Goal: Task Accomplishment & Management: Use online tool/utility

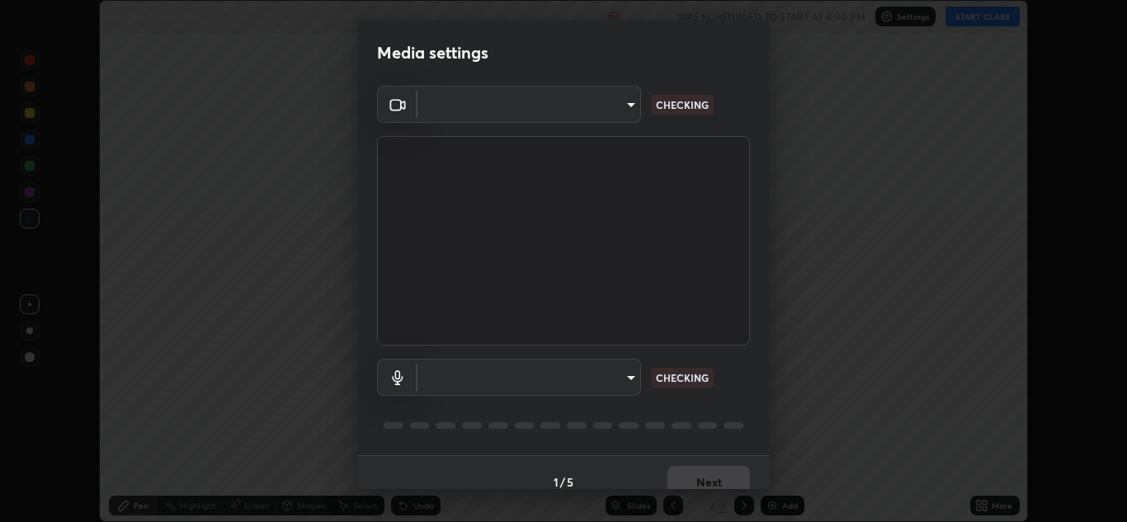
scroll to position [522, 1127]
type input "b632b45ffd38abdd59198549972216b0b56846c9a96ca02d214ec0deae62491c"
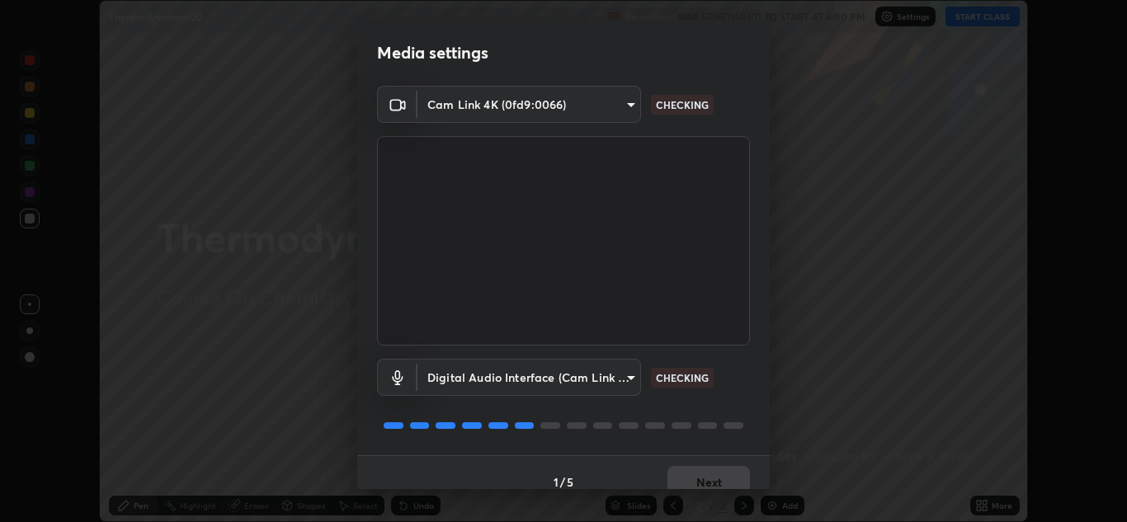
click at [587, 374] on body "Erase all Thermodynamics-20 Recording WAS SCHEDULED TO START AT 4:00 PM Setting…" at bounding box center [563, 261] width 1127 height 522
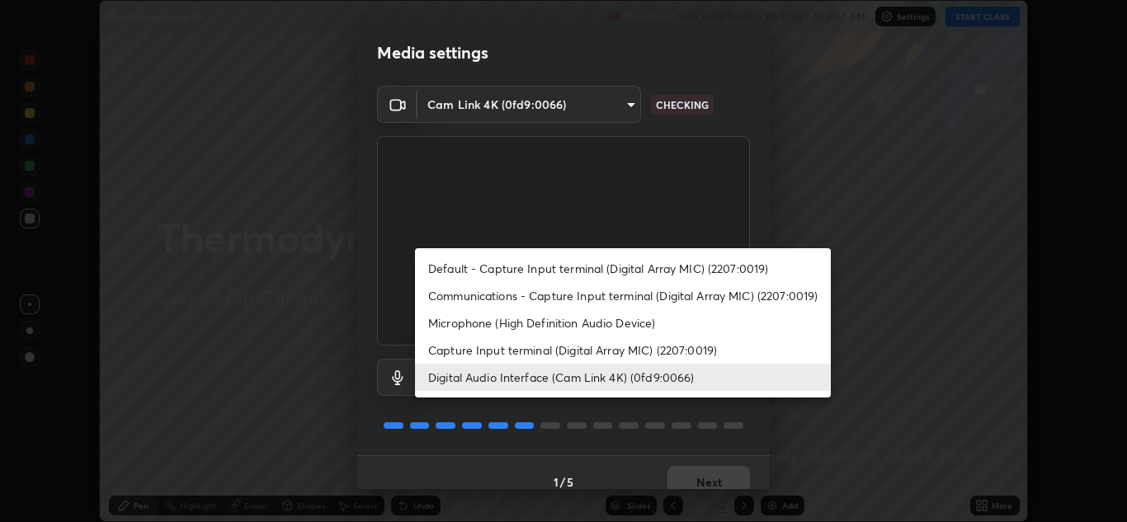
click at [610, 353] on li "Capture Input terminal (Digital Array MIC) (2207:0019)" at bounding box center [623, 350] width 416 height 27
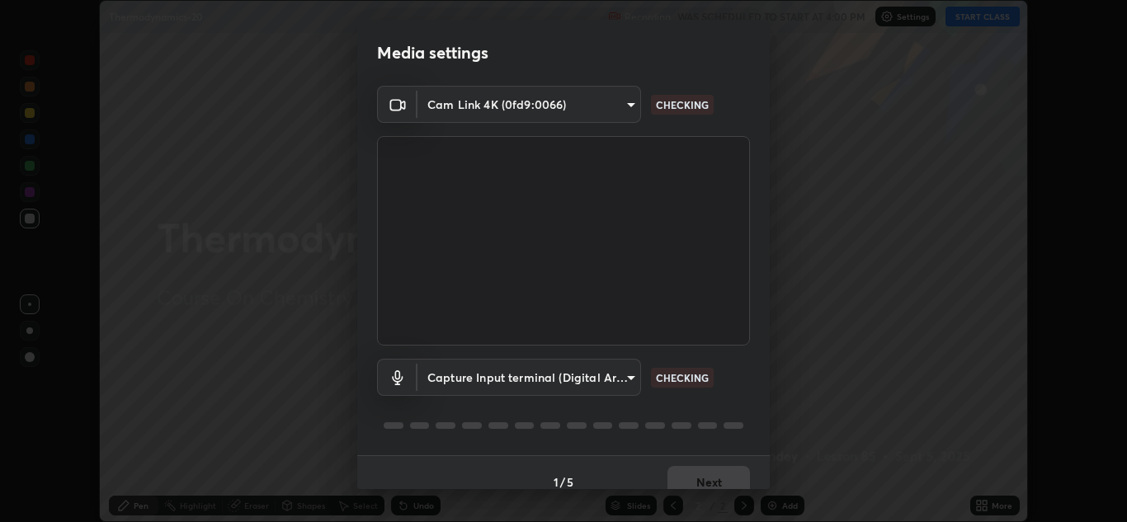
click at [593, 381] on body "Erase all Thermodynamics-20 Recording WAS SCHEDULED TO START AT 4:00 PM Setting…" at bounding box center [563, 261] width 1127 height 522
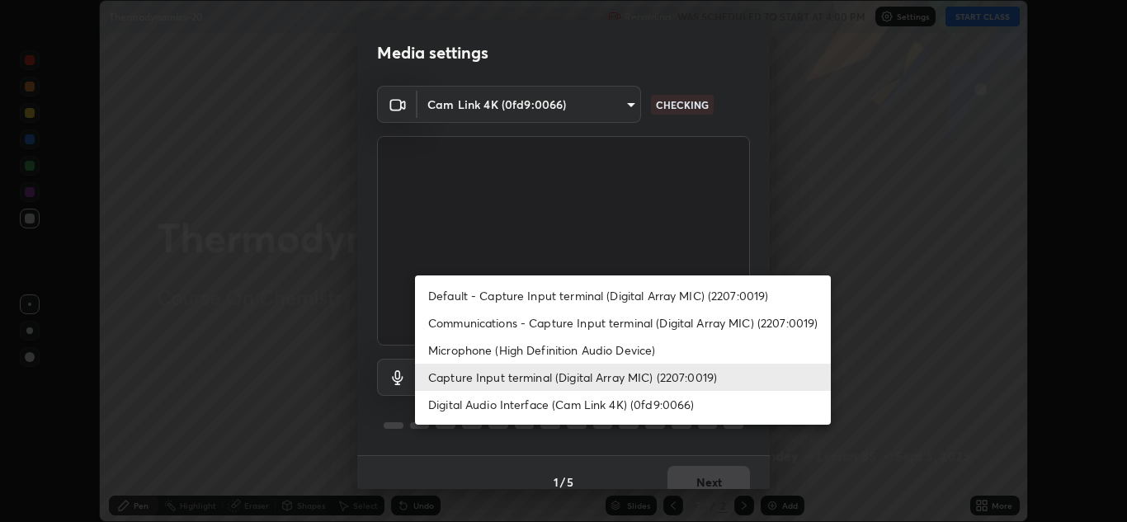
click at [603, 406] on li "Digital Audio Interface (Cam Link 4K) (0fd9:0066)" at bounding box center [623, 404] width 416 height 27
type input "8eef23949d3bcf5a8e29e5a8eec0467d103540f54069910b01a1a3b6507dceb2"
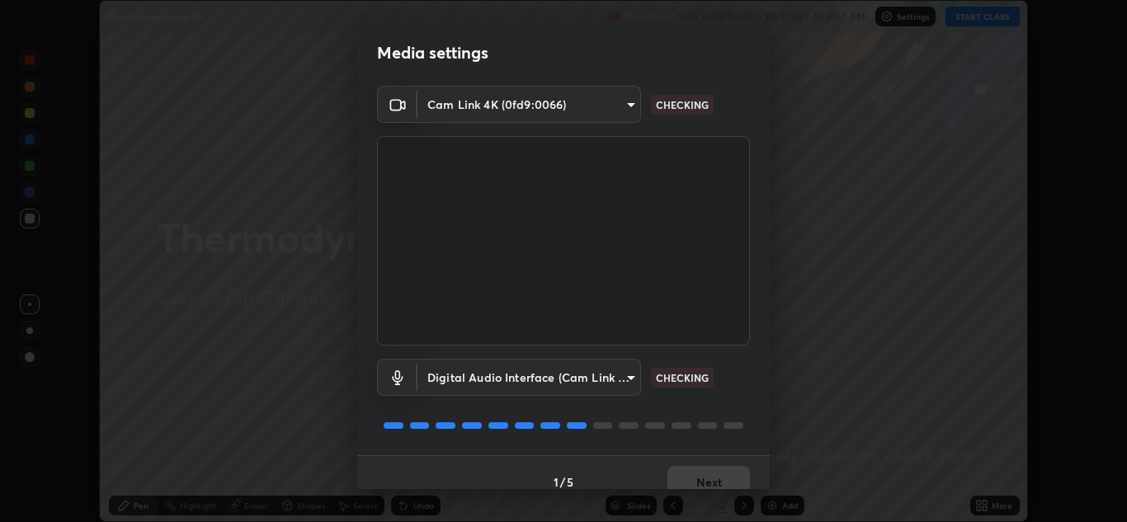
scroll to position [19, 0]
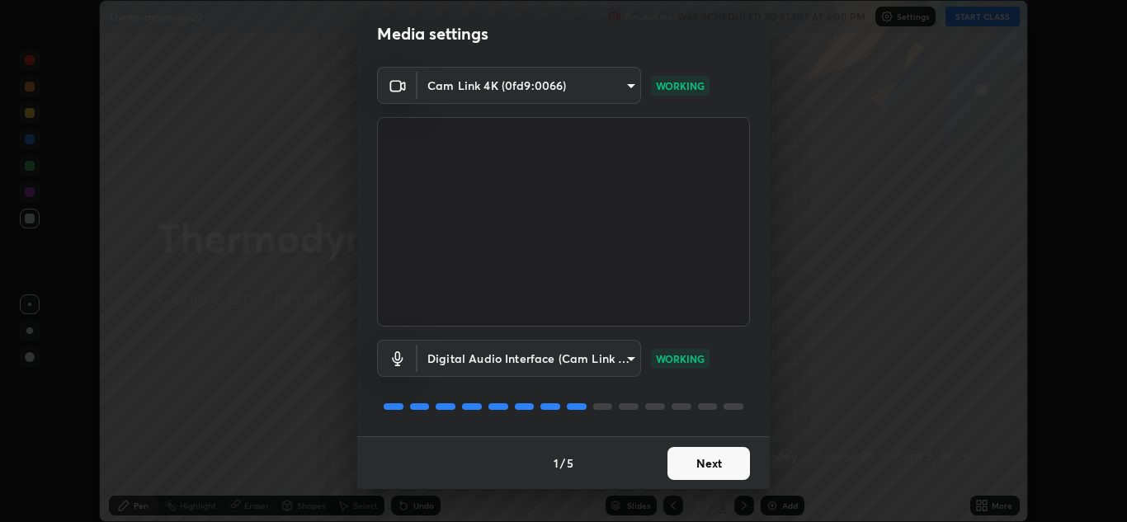
click at [695, 462] on button "Next" at bounding box center [708, 463] width 82 height 33
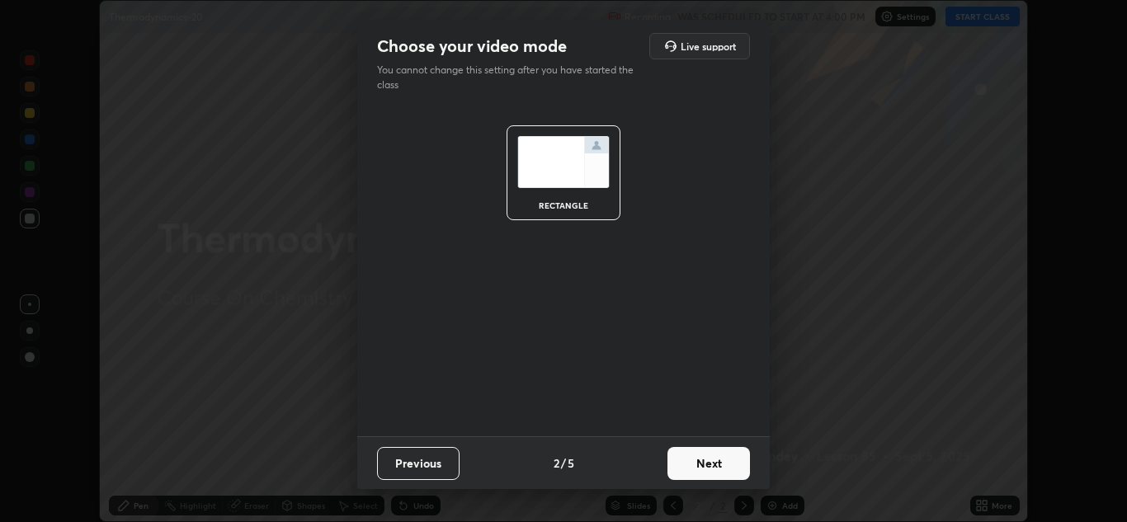
scroll to position [0, 0]
click at [702, 464] on button "Next" at bounding box center [708, 463] width 82 height 33
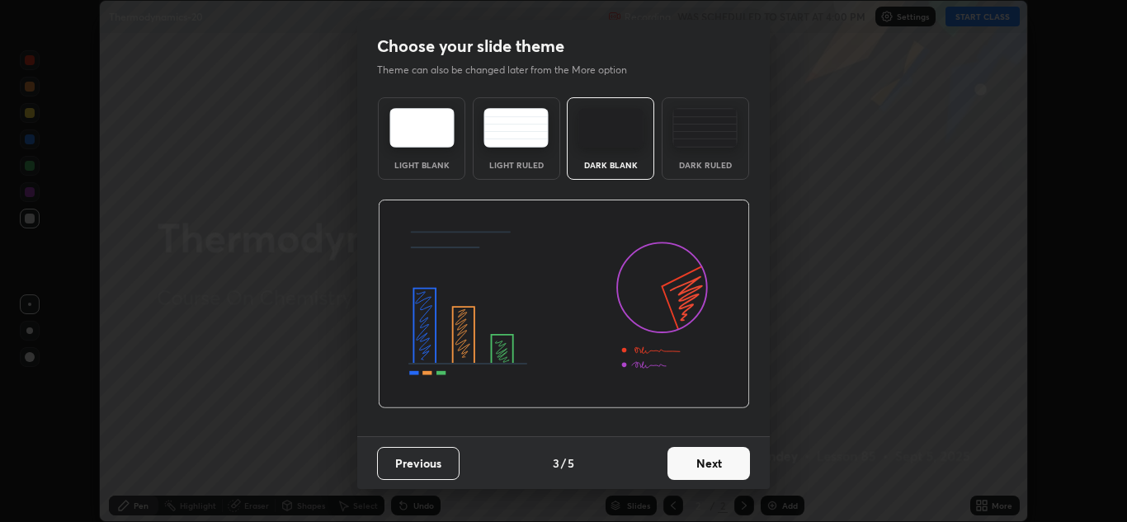
click at [707, 465] on button "Next" at bounding box center [708, 463] width 82 height 33
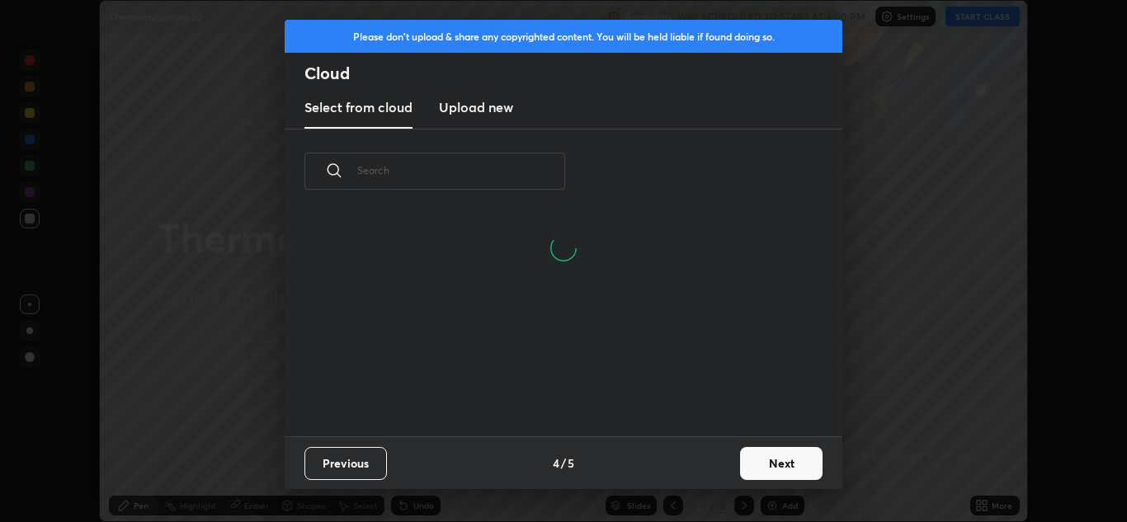
click at [745, 465] on button "Next" at bounding box center [781, 463] width 82 height 33
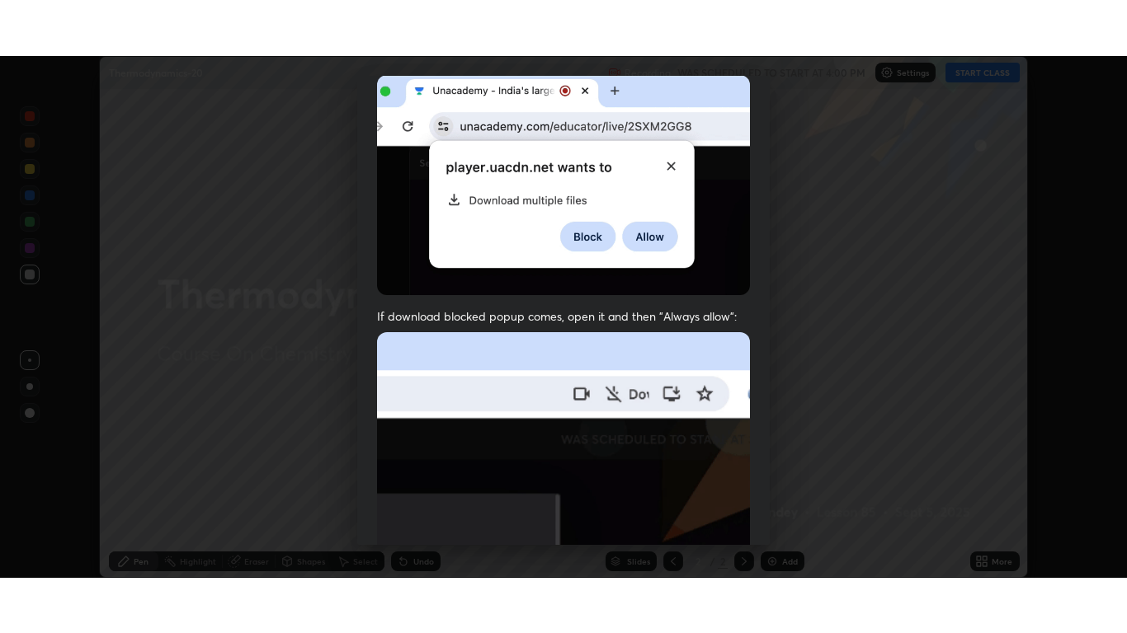
scroll to position [356, 0]
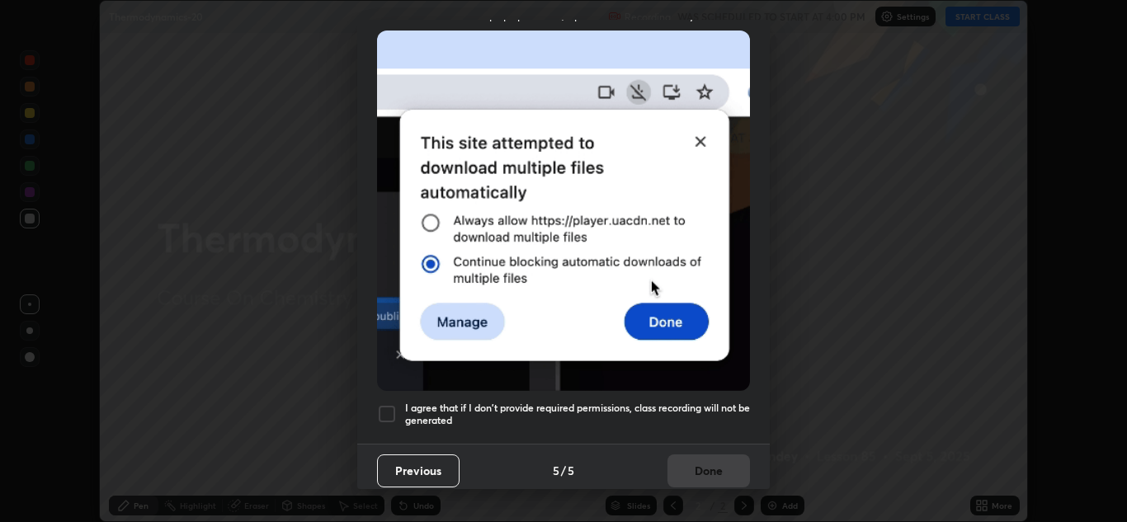
click at [642, 407] on h5 "I agree that if I don't provide required permissions, class recording will not …" at bounding box center [577, 415] width 345 height 26
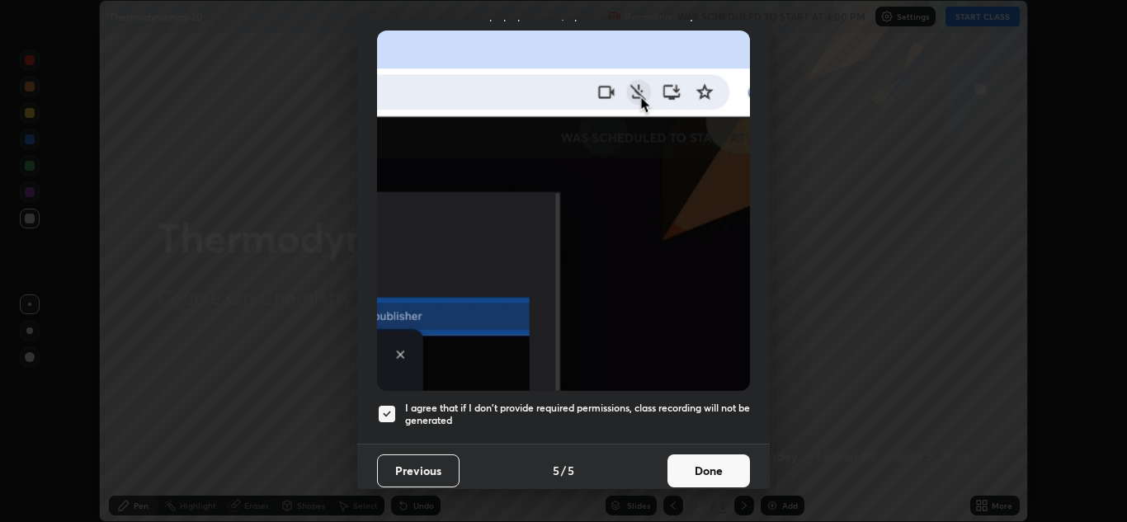
click at [699, 473] on button "Done" at bounding box center [708, 470] width 82 height 33
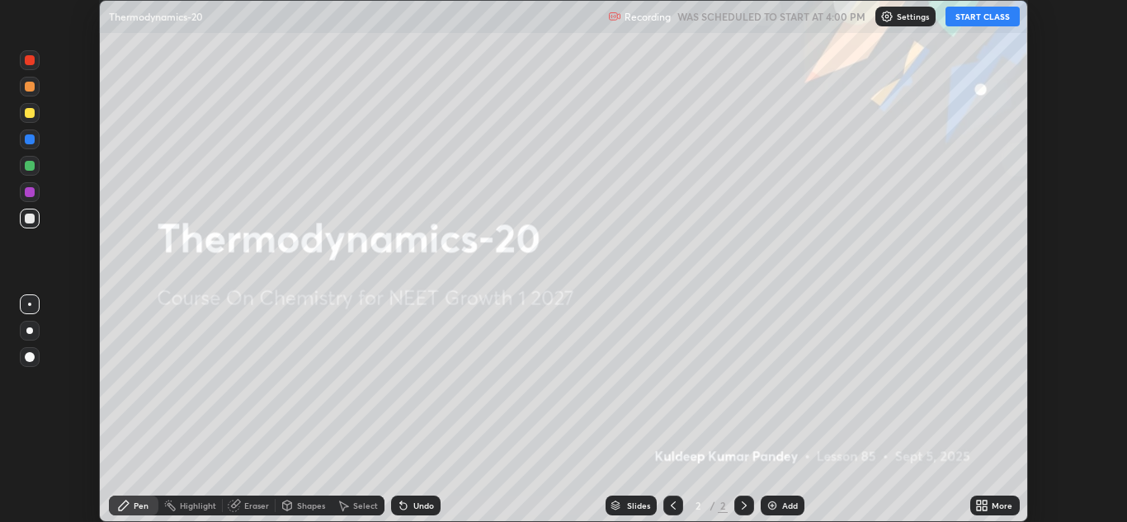
click at [773, 506] on img at bounding box center [771, 505] width 13 height 13
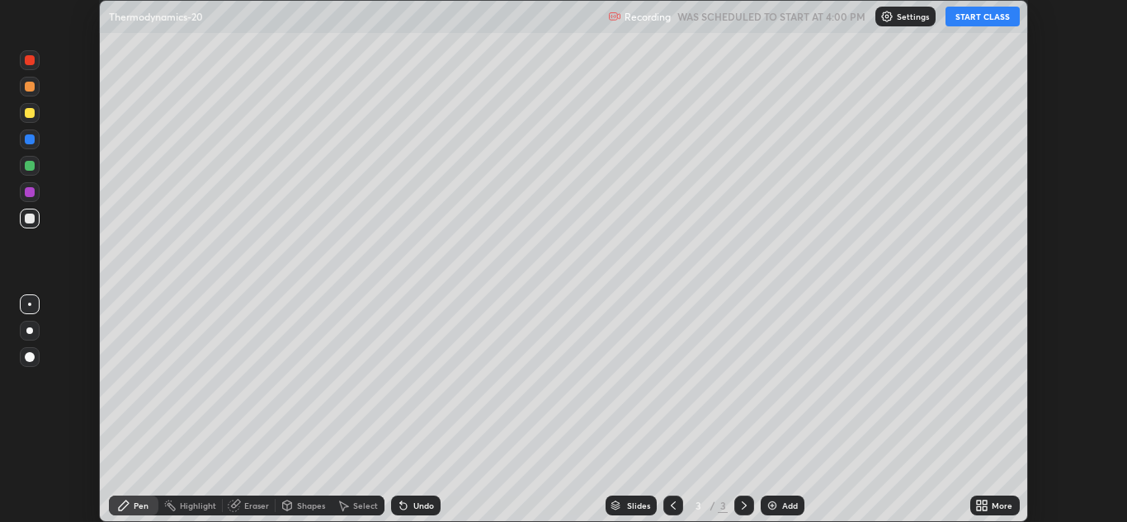
click at [773, 506] on img at bounding box center [771, 505] width 13 height 13
click at [770, 506] on img at bounding box center [771, 505] width 13 height 13
click at [769, 506] on img at bounding box center [771, 505] width 13 height 13
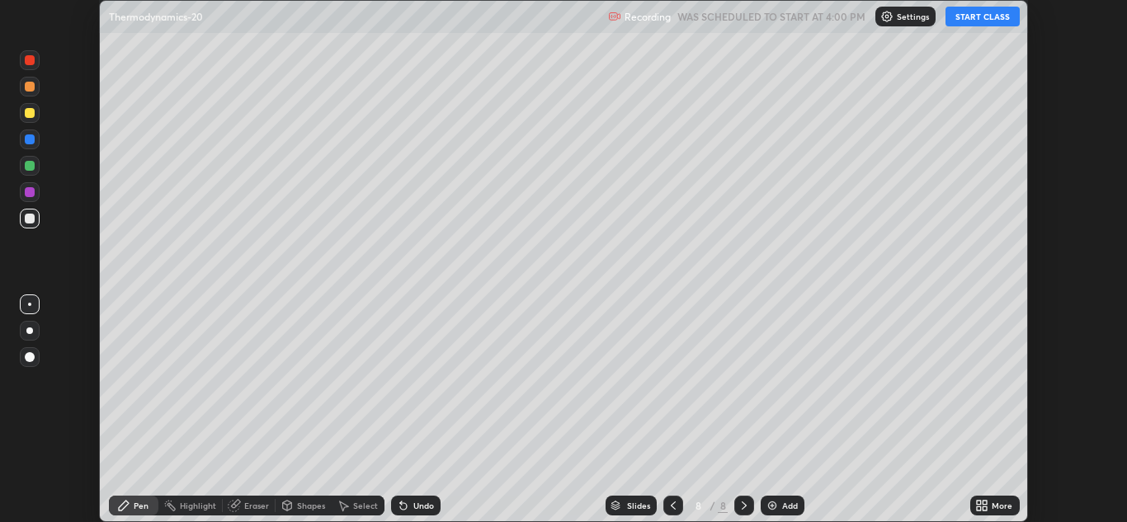
click at [772, 504] on img at bounding box center [771, 505] width 13 height 13
click at [773, 502] on img at bounding box center [771, 505] width 13 height 13
click at [774, 504] on img at bounding box center [772, 505] width 13 height 13
click at [773, 507] on img at bounding box center [771, 505] width 13 height 13
click at [773, 508] on img at bounding box center [771, 505] width 13 height 13
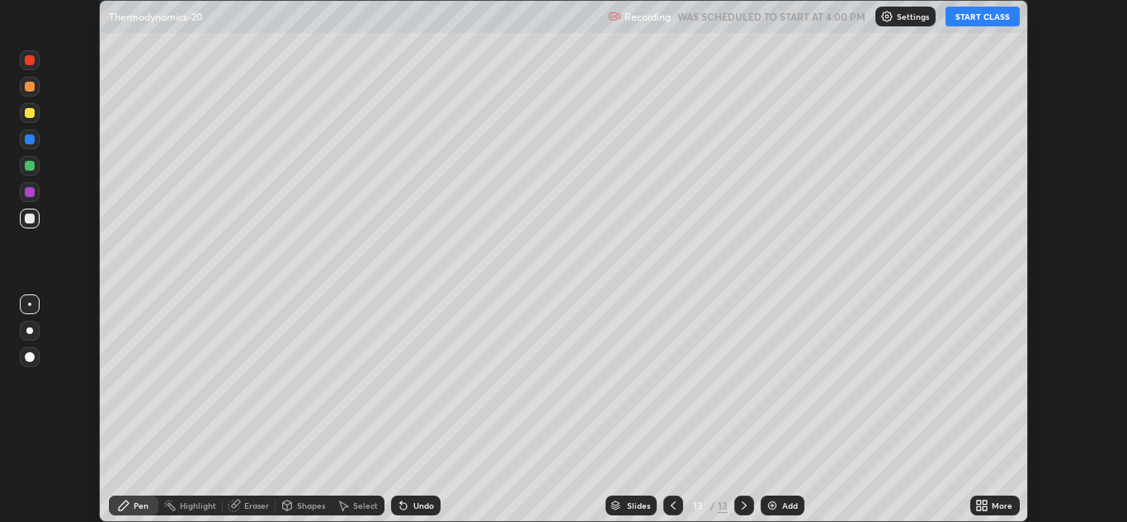
click at [775, 509] on img at bounding box center [771, 505] width 13 height 13
click at [773, 509] on img at bounding box center [771, 505] width 13 height 13
click at [773, 508] on img at bounding box center [771, 505] width 13 height 13
click at [772, 506] on img at bounding box center [771, 505] width 13 height 13
click at [771, 504] on img at bounding box center [771, 505] width 13 height 13
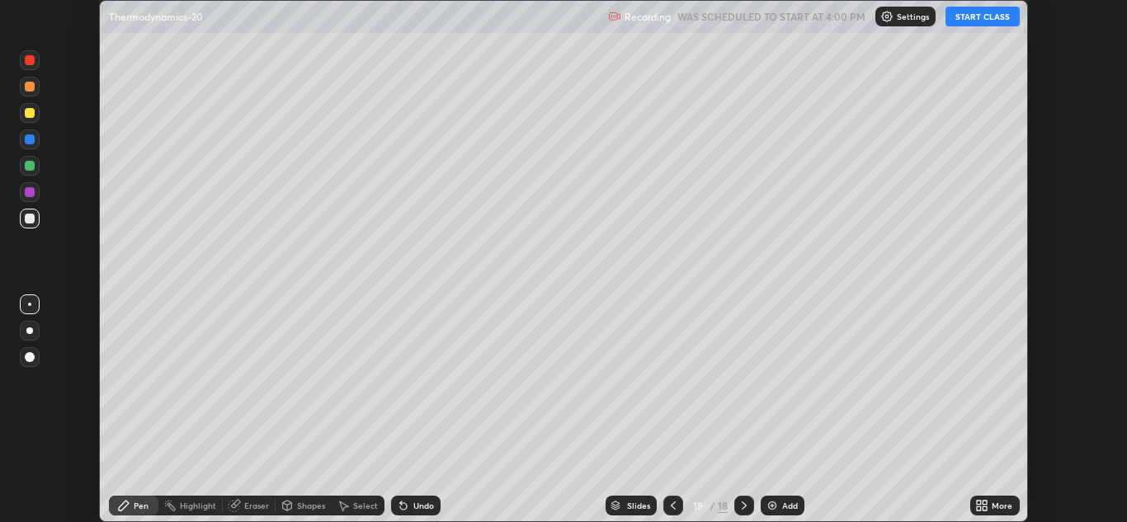
click at [771, 504] on img at bounding box center [771, 505] width 13 height 13
click at [771, 505] on img at bounding box center [771, 505] width 13 height 13
click at [769, 506] on img at bounding box center [771, 505] width 13 height 13
click at [768, 505] on img at bounding box center [771, 505] width 13 height 13
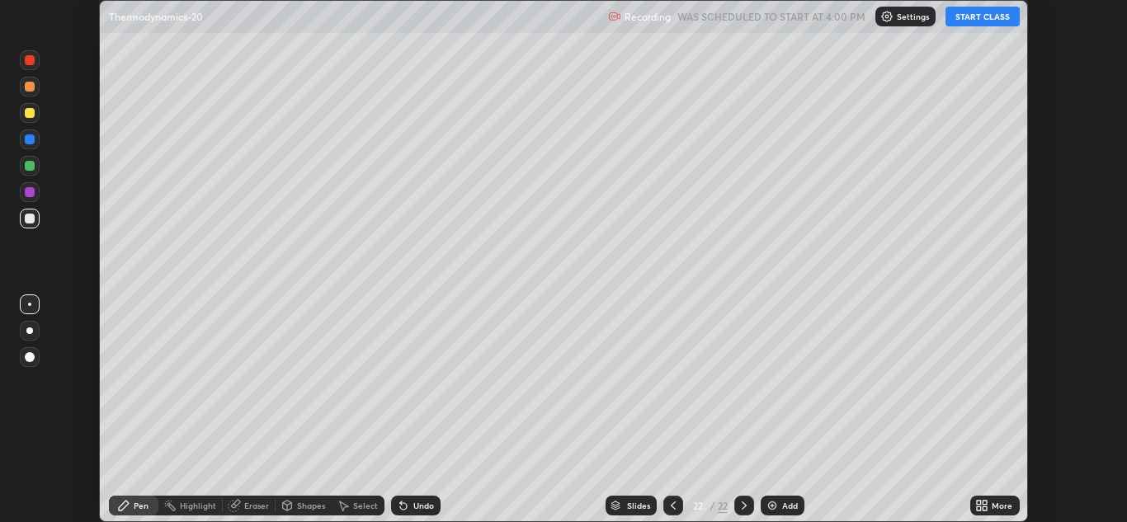
click at [770, 504] on img at bounding box center [771, 505] width 13 height 13
click at [770, 505] on img at bounding box center [772, 505] width 13 height 13
click at [771, 505] on img at bounding box center [772, 505] width 13 height 13
click at [772, 506] on img at bounding box center [772, 505] width 13 height 13
click at [771, 508] on img at bounding box center [771, 505] width 13 height 13
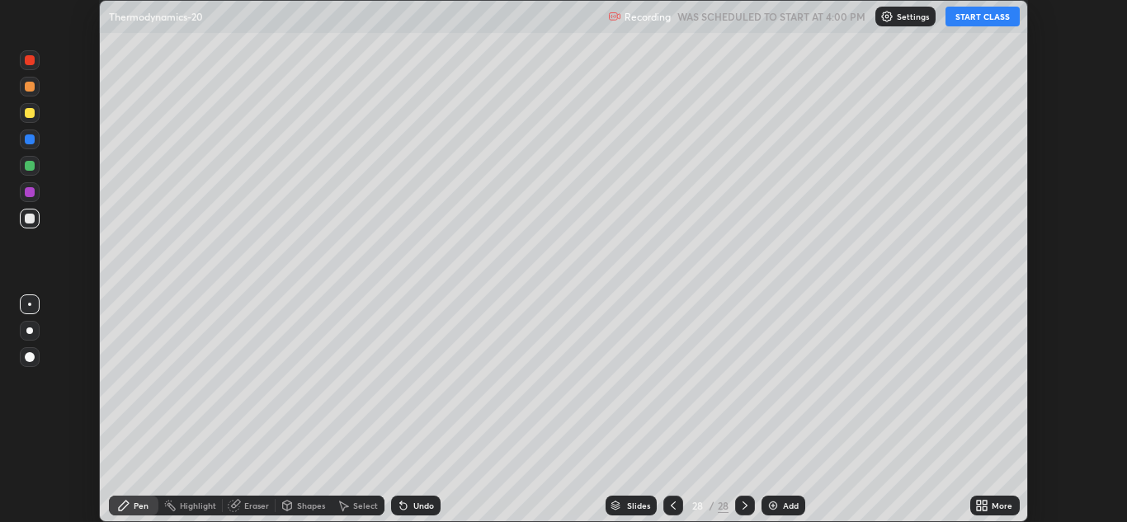
click at [770, 507] on img at bounding box center [772, 505] width 13 height 13
click at [771, 508] on img at bounding box center [772, 505] width 13 height 13
click at [770, 506] on img at bounding box center [773, 505] width 13 height 13
click at [770, 510] on img at bounding box center [771, 505] width 13 height 13
click at [996, 508] on div "More" at bounding box center [1001, 505] width 21 height 8
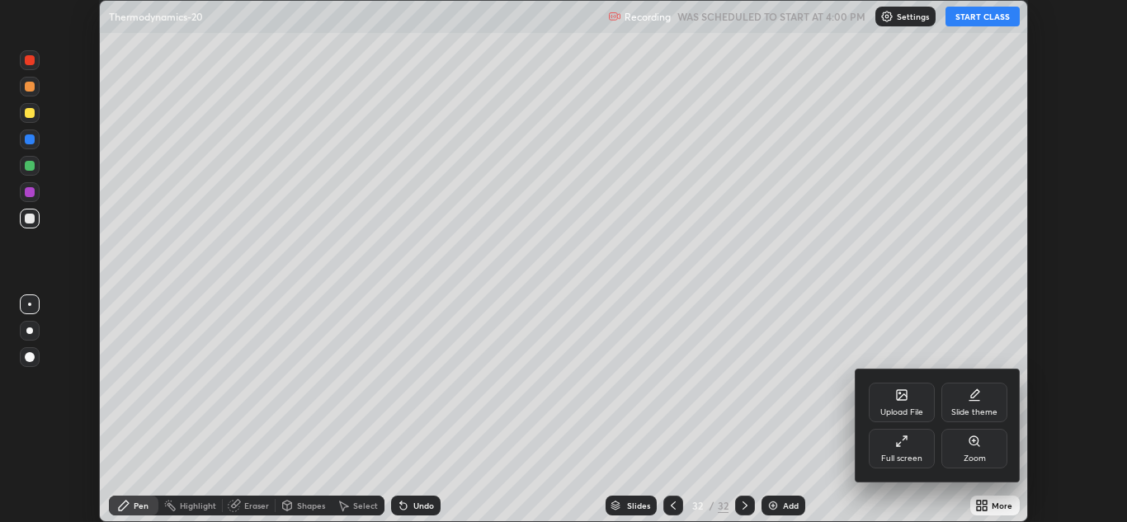
click at [918, 459] on div "Full screen" at bounding box center [901, 458] width 41 height 8
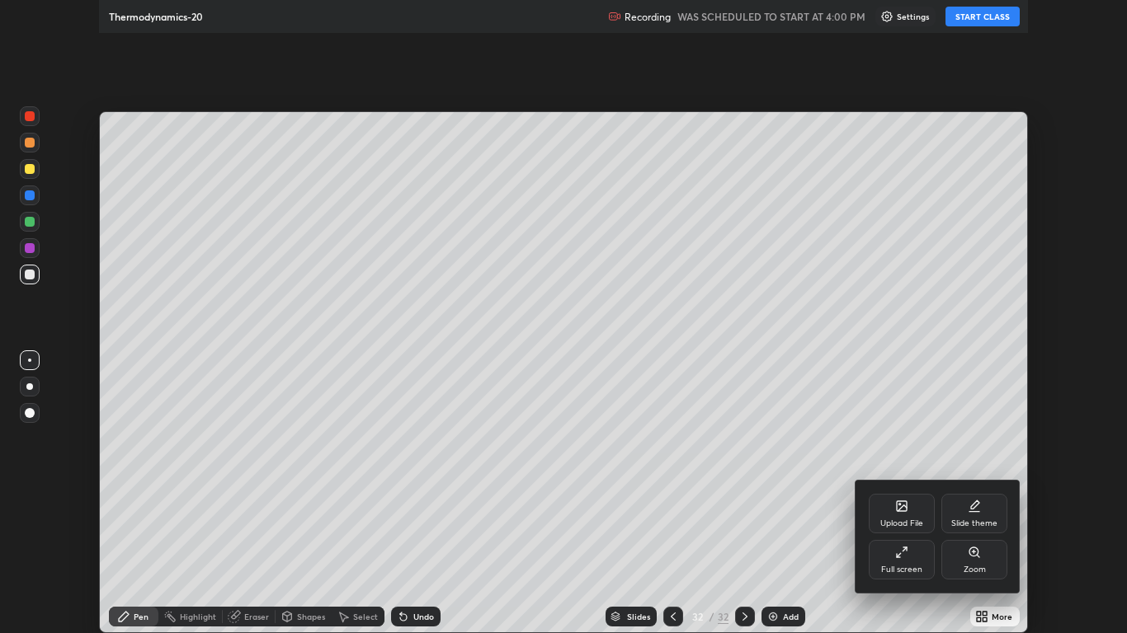
scroll to position [633, 1127]
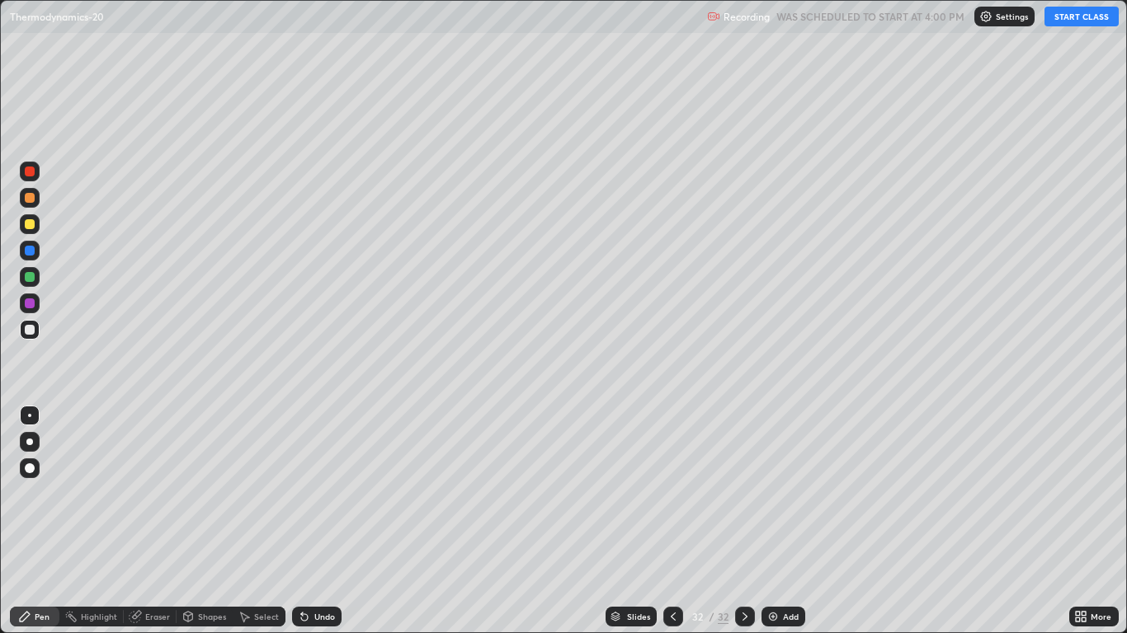
click at [1081, 16] on button "START CLASS" at bounding box center [1081, 17] width 74 height 20
click at [32, 443] on div at bounding box center [29, 442] width 7 height 7
click at [153, 521] on div "Eraser" at bounding box center [157, 617] width 25 height 8
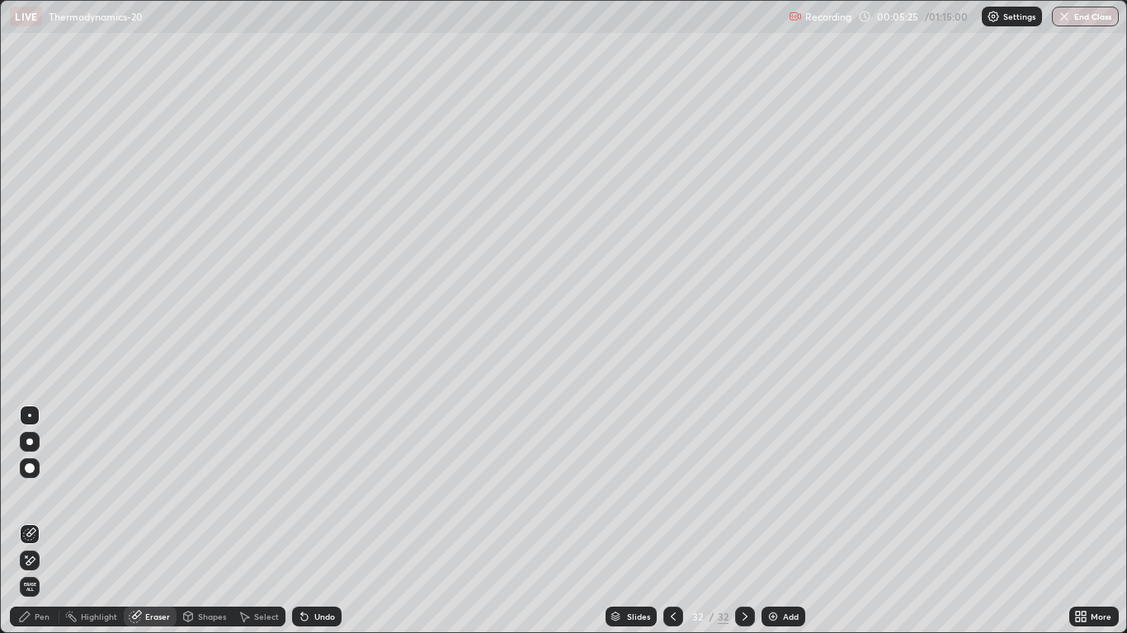
click at [55, 521] on div "Pen" at bounding box center [34, 617] width 49 height 20
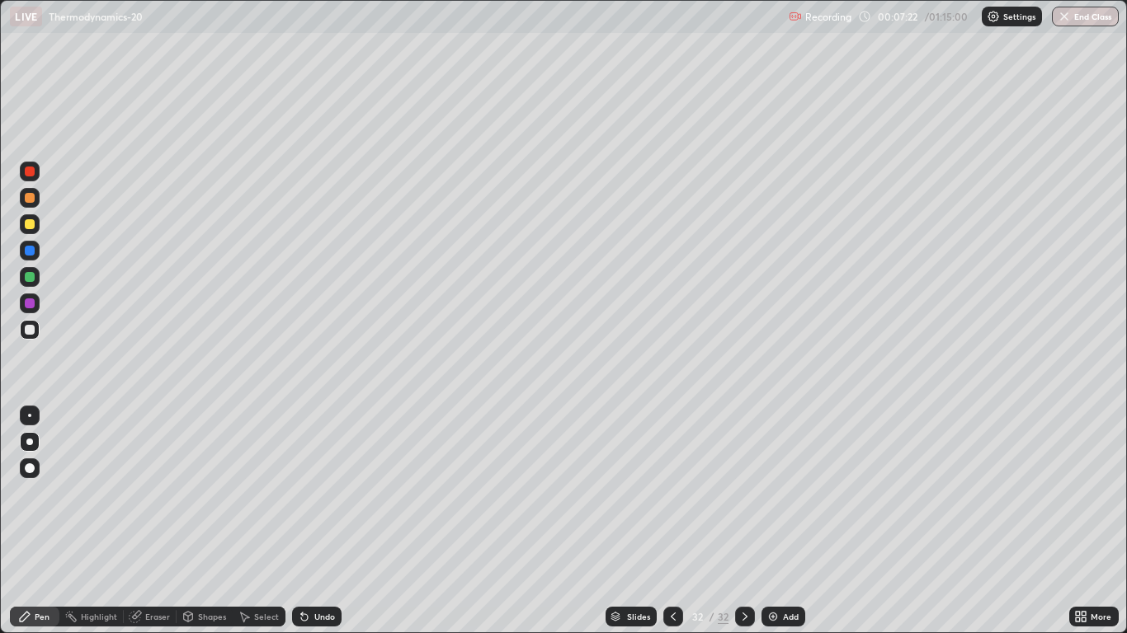
click at [746, 521] on icon at bounding box center [744, 616] width 13 height 13
click at [673, 521] on icon at bounding box center [673, 617] width 5 height 8
click at [671, 521] on icon at bounding box center [673, 617] width 5 height 8
click at [669, 521] on icon at bounding box center [672, 616] width 13 height 13
click at [668, 521] on icon at bounding box center [672, 616] width 13 height 13
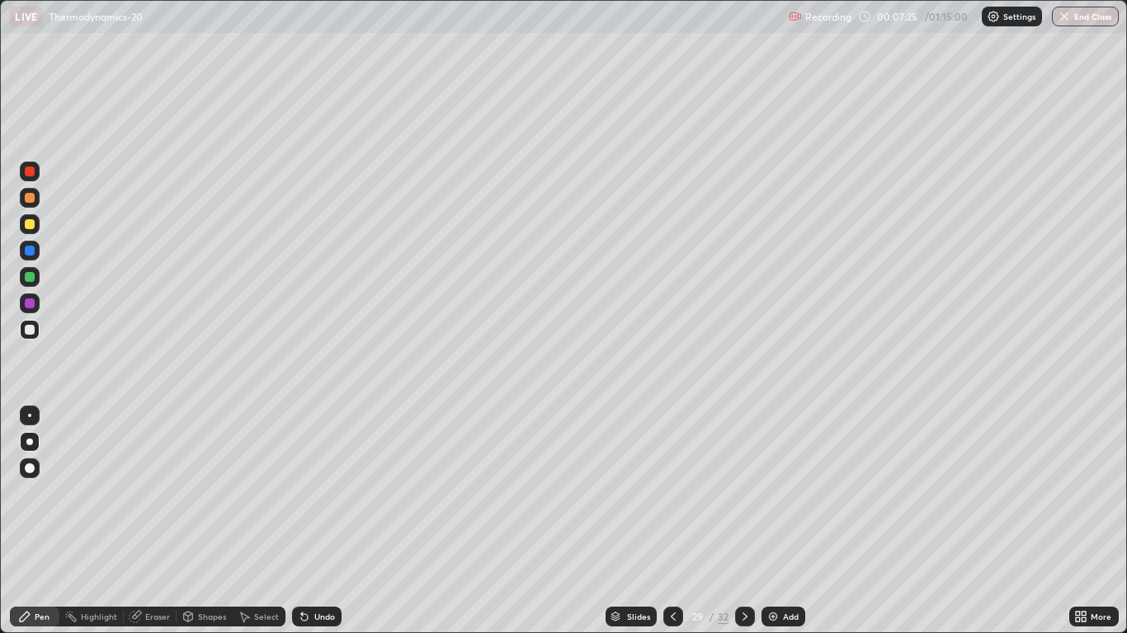
click at [669, 521] on icon at bounding box center [672, 616] width 13 height 13
click at [670, 521] on icon at bounding box center [672, 616] width 13 height 13
click at [669, 521] on icon at bounding box center [672, 616] width 13 height 13
click at [671, 521] on icon at bounding box center [673, 617] width 5 height 8
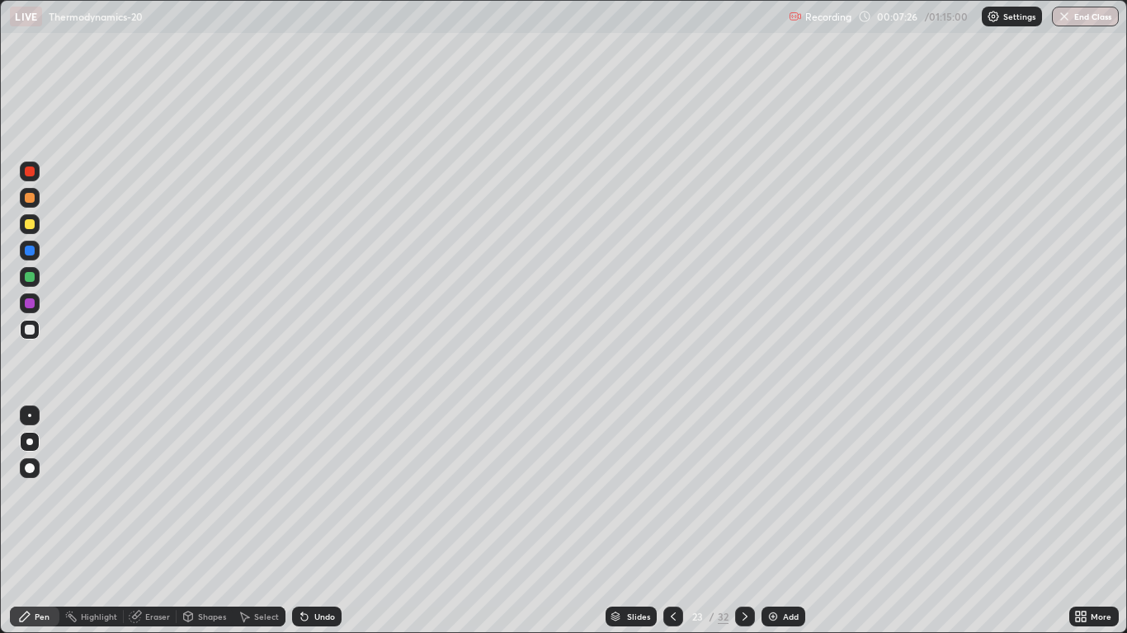
click at [667, 521] on icon at bounding box center [672, 616] width 13 height 13
click at [666, 521] on icon at bounding box center [672, 616] width 13 height 13
click at [668, 521] on div at bounding box center [673, 617] width 20 height 20
click at [668, 521] on icon at bounding box center [672, 616] width 13 height 13
click at [666, 521] on icon at bounding box center [672, 616] width 13 height 13
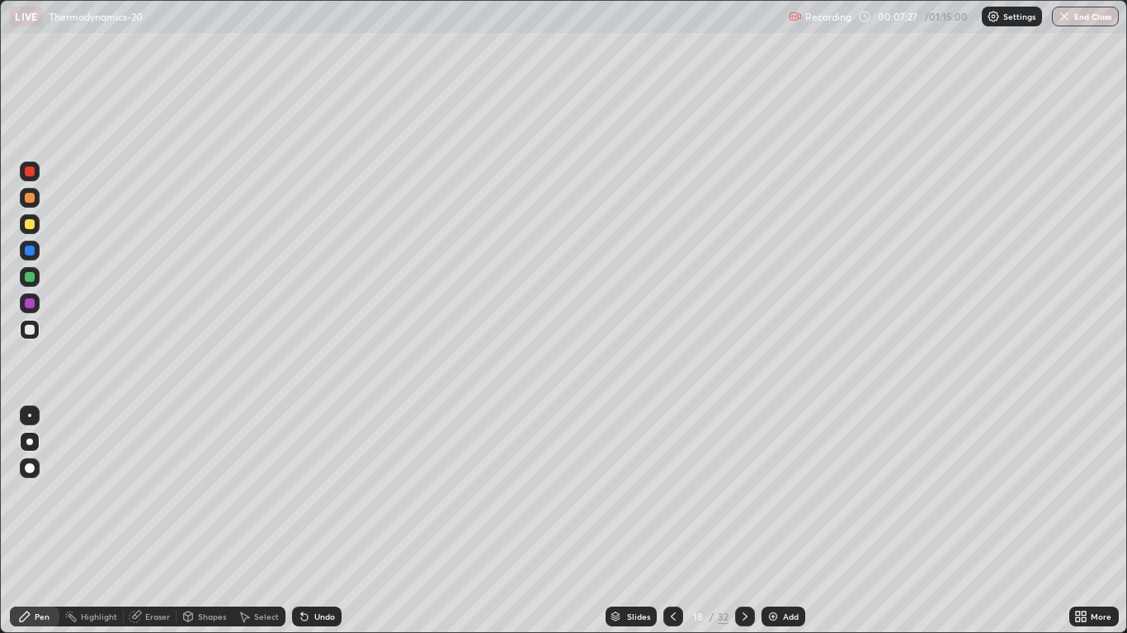
click at [668, 521] on icon at bounding box center [672, 616] width 13 height 13
click at [669, 521] on icon at bounding box center [672, 616] width 13 height 13
click at [670, 521] on icon at bounding box center [672, 616] width 13 height 13
click at [668, 521] on icon at bounding box center [672, 616] width 13 height 13
click at [671, 521] on icon at bounding box center [672, 616] width 13 height 13
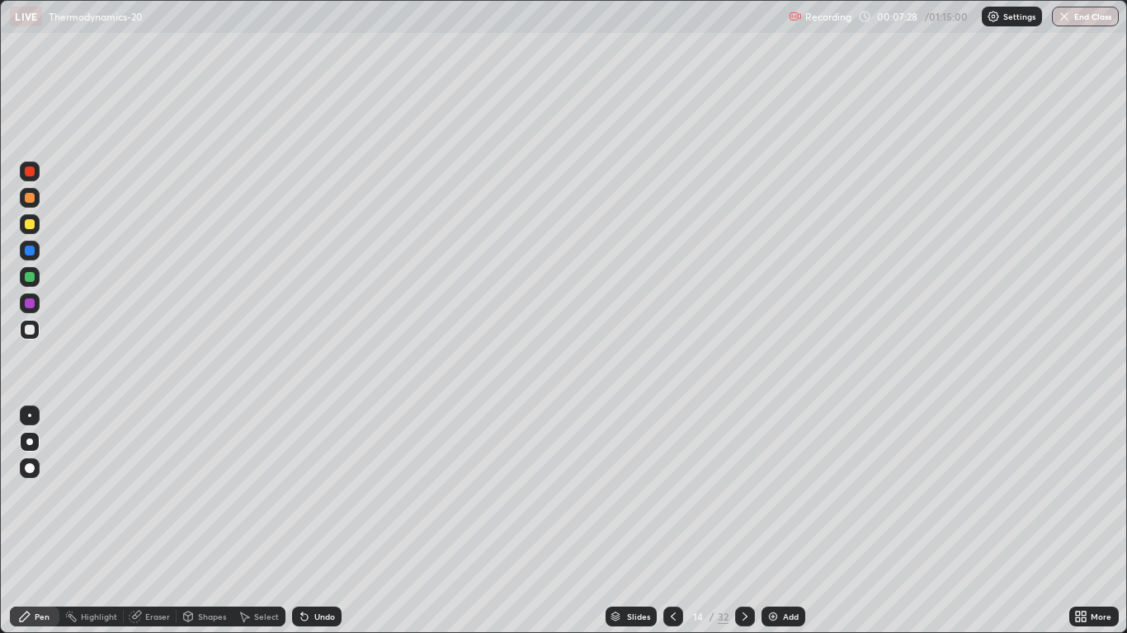
click at [665, 521] on div at bounding box center [673, 617] width 20 height 20
click at [671, 521] on icon at bounding box center [672, 616] width 13 height 13
click at [666, 521] on icon at bounding box center [672, 616] width 13 height 13
click at [665, 521] on div at bounding box center [673, 617] width 20 height 20
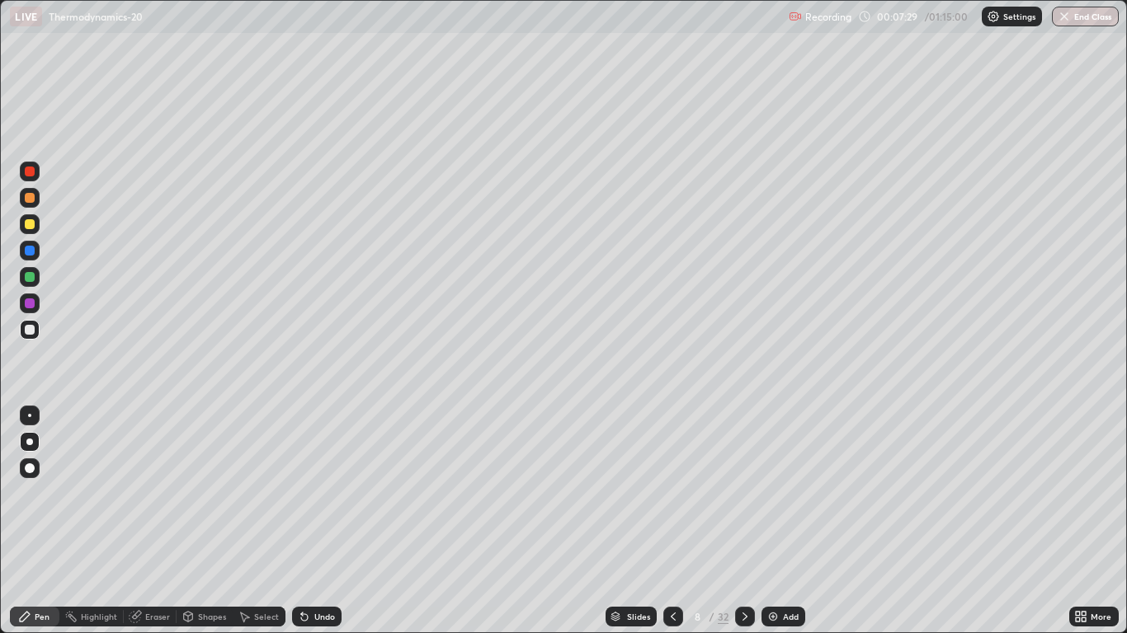
click at [665, 521] on div at bounding box center [673, 617] width 20 height 20
click at [671, 521] on icon at bounding box center [673, 617] width 5 height 8
click at [743, 521] on icon at bounding box center [744, 616] width 13 height 13
click at [156, 521] on div "Eraser" at bounding box center [157, 617] width 25 height 8
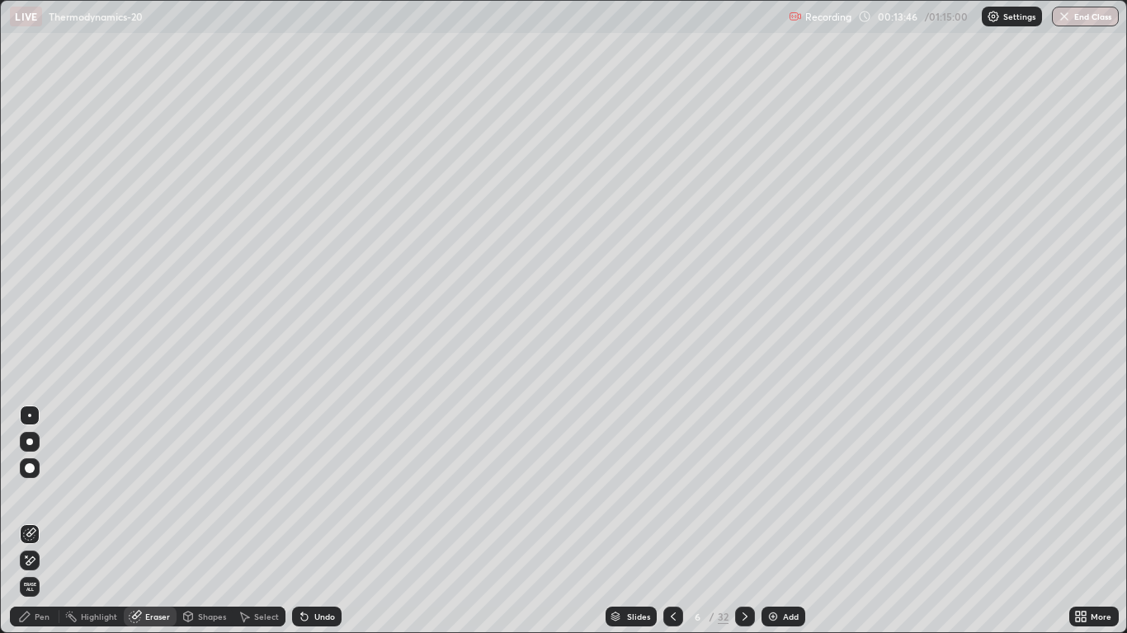
click at [47, 521] on div "Pen" at bounding box center [42, 617] width 15 height 8
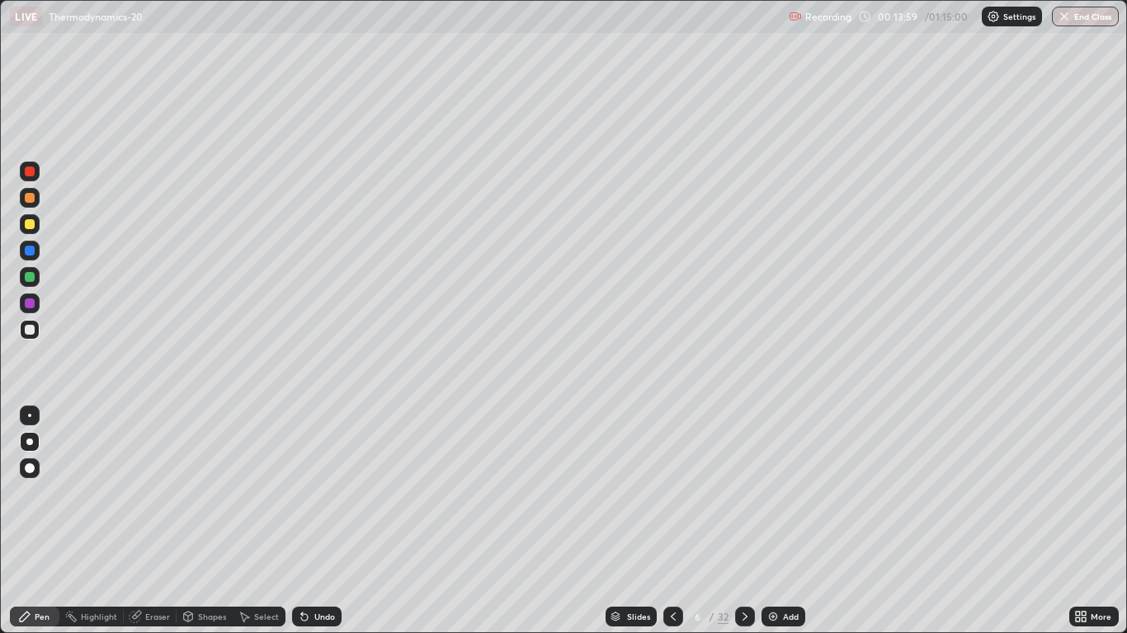
click at [156, 521] on div "Eraser" at bounding box center [157, 617] width 25 height 8
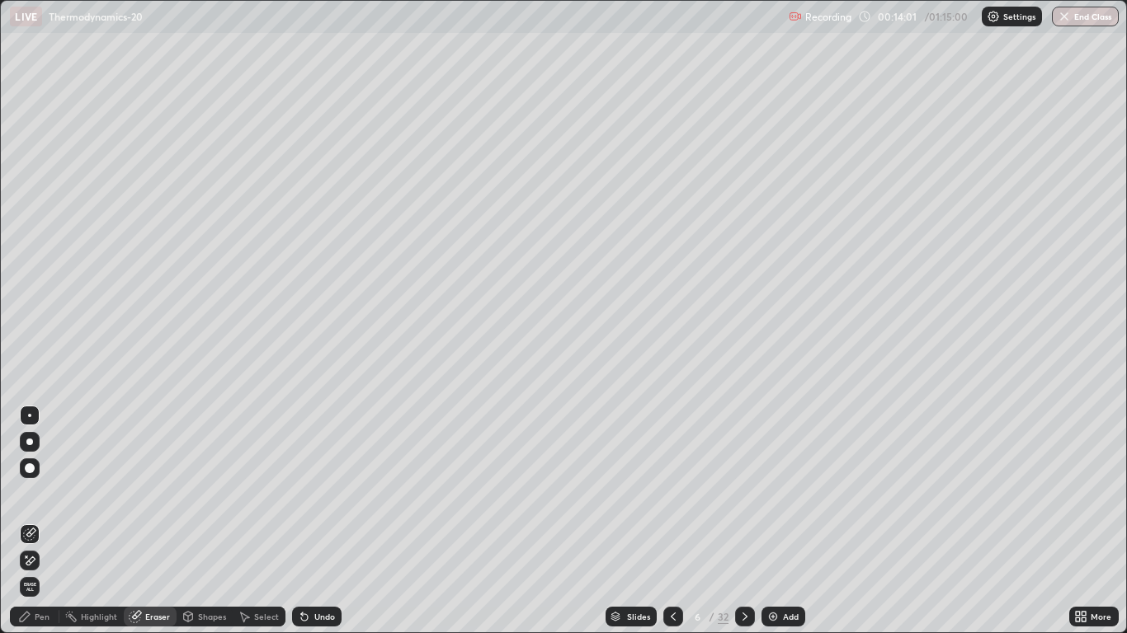
click at [47, 521] on div "Pen" at bounding box center [34, 617] width 49 height 20
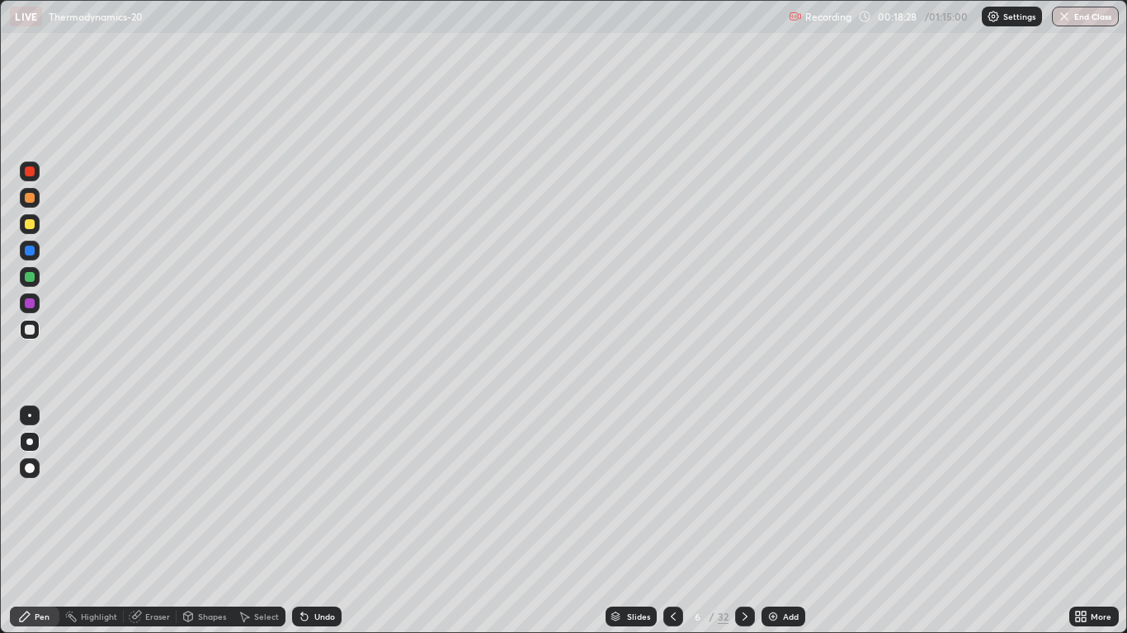
click at [743, 521] on icon at bounding box center [744, 616] width 13 height 13
click at [166, 521] on div "Eraser" at bounding box center [150, 617] width 53 height 20
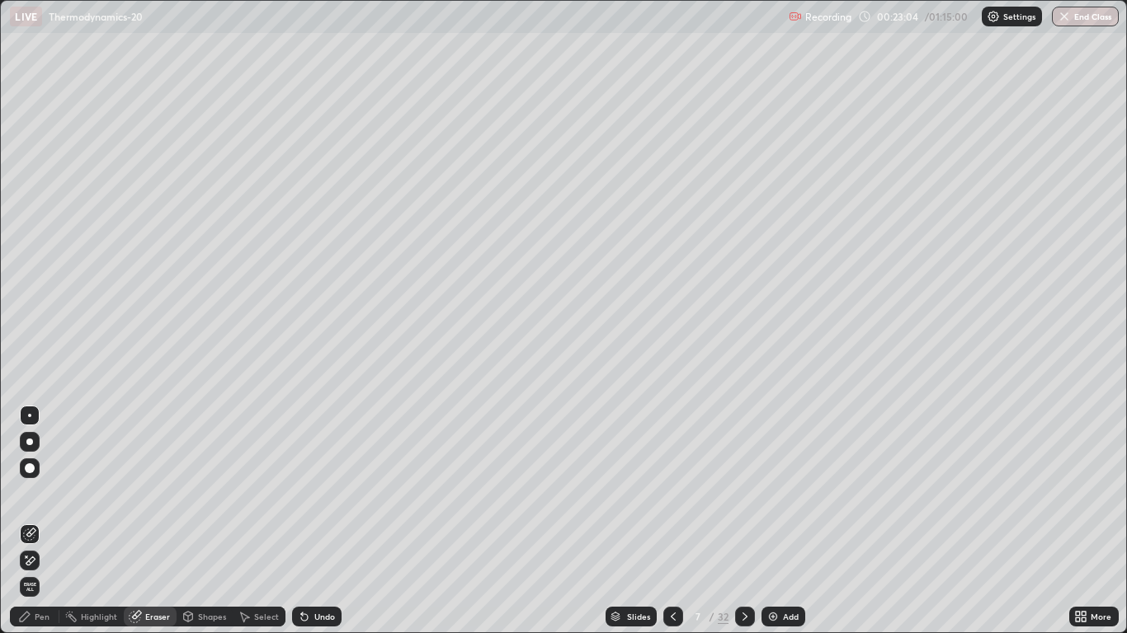
click at [40, 521] on div "Pen" at bounding box center [34, 617] width 49 height 20
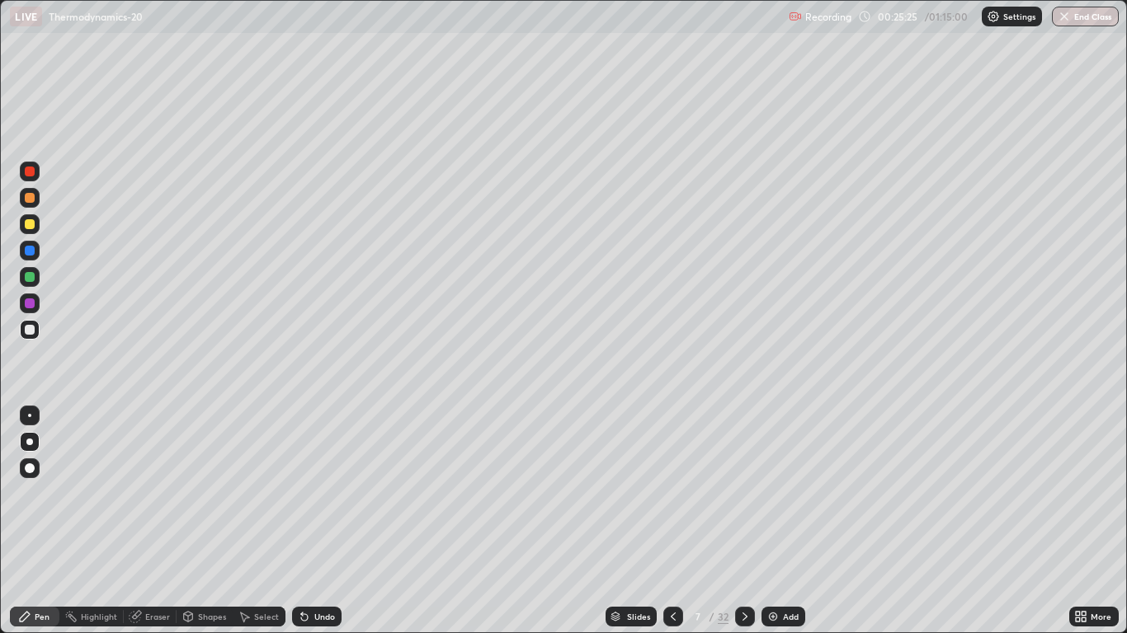
click at [746, 521] on icon at bounding box center [744, 616] width 13 height 13
click at [741, 521] on icon at bounding box center [744, 616] width 13 height 13
click at [166, 521] on div "Eraser" at bounding box center [157, 617] width 25 height 8
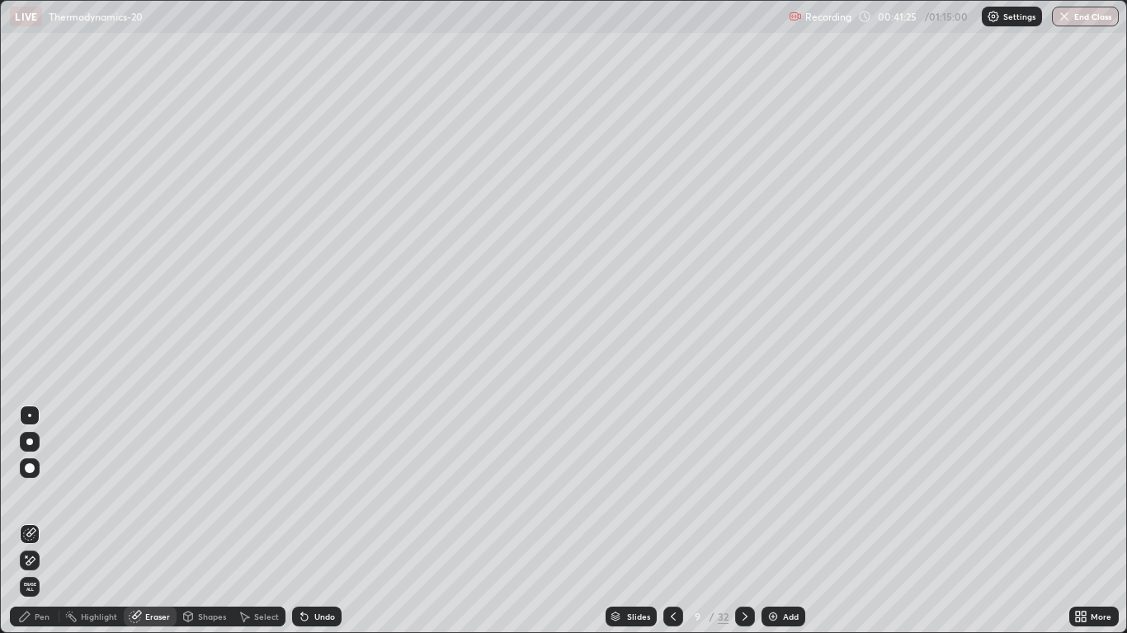
click at [46, 521] on div "Pen" at bounding box center [42, 617] width 15 height 8
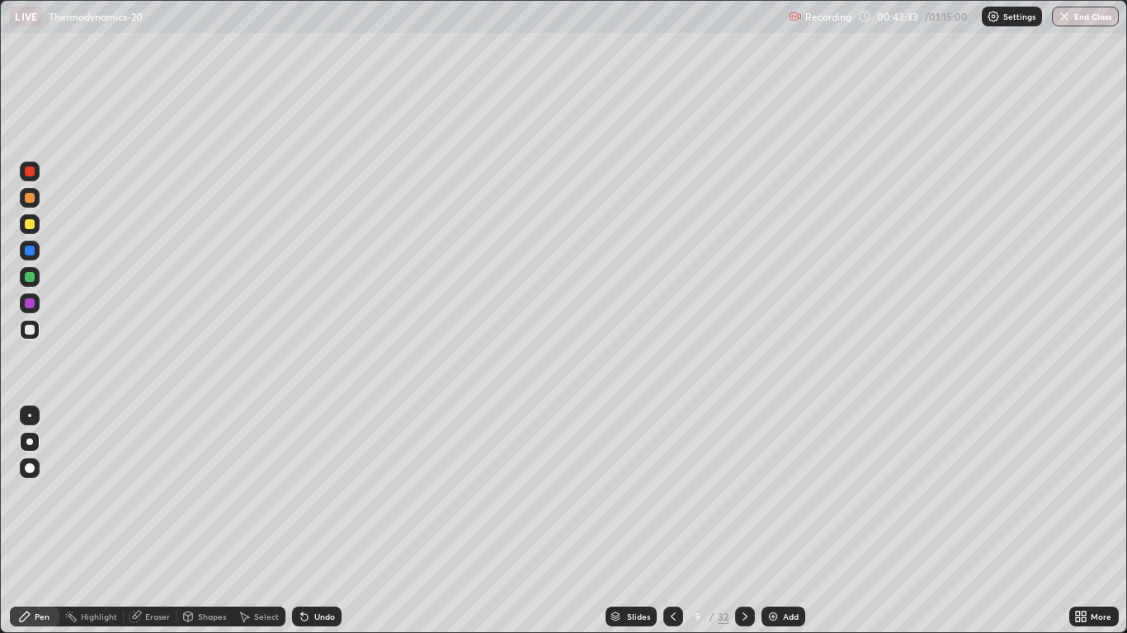
click at [743, 521] on icon at bounding box center [744, 616] width 13 height 13
click at [680, 521] on div at bounding box center [673, 617] width 20 height 20
click at [747, 521] on icon at bounding box center [744, 616] width 13 height 13
click at [153, 521] on div "Eraser" at bounding box center [150, 617] width 53 height 20
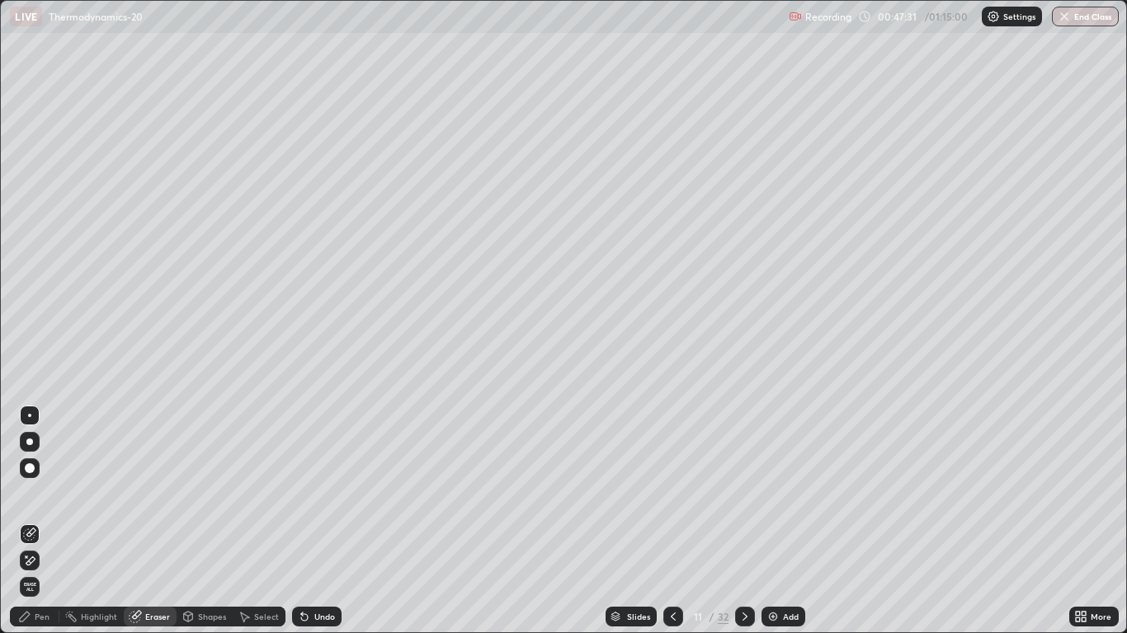
click at [47, 521] on div "Pen" at bounding box center [42, 617] width 15 height 8
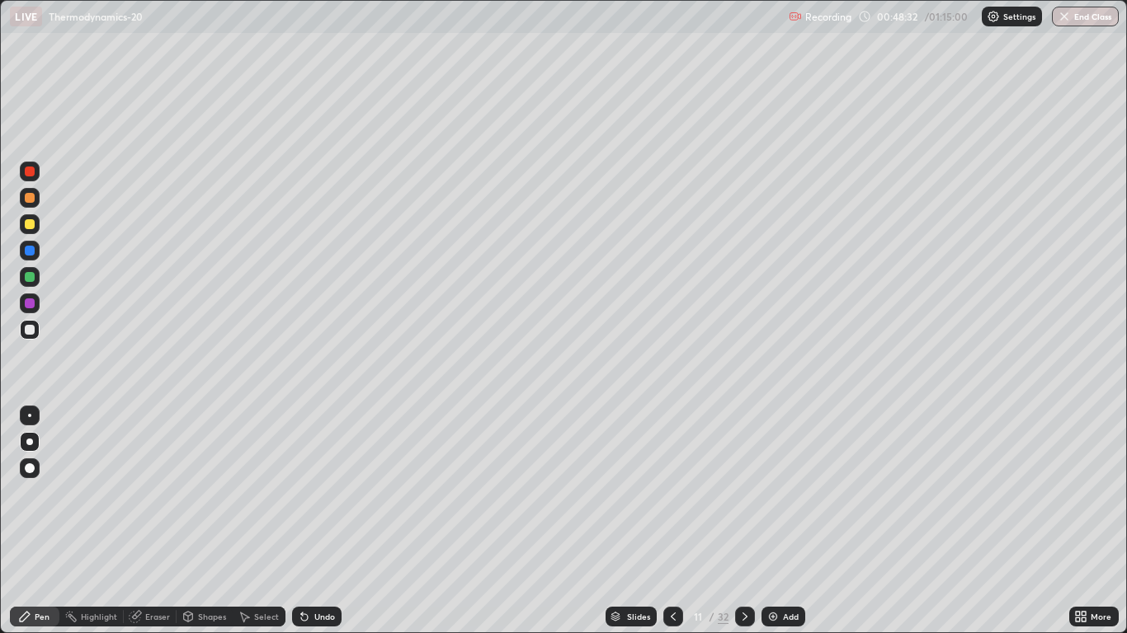
click at [159, 521] on div "Eraser" at bounding box center [150, 617] width 53 height 20
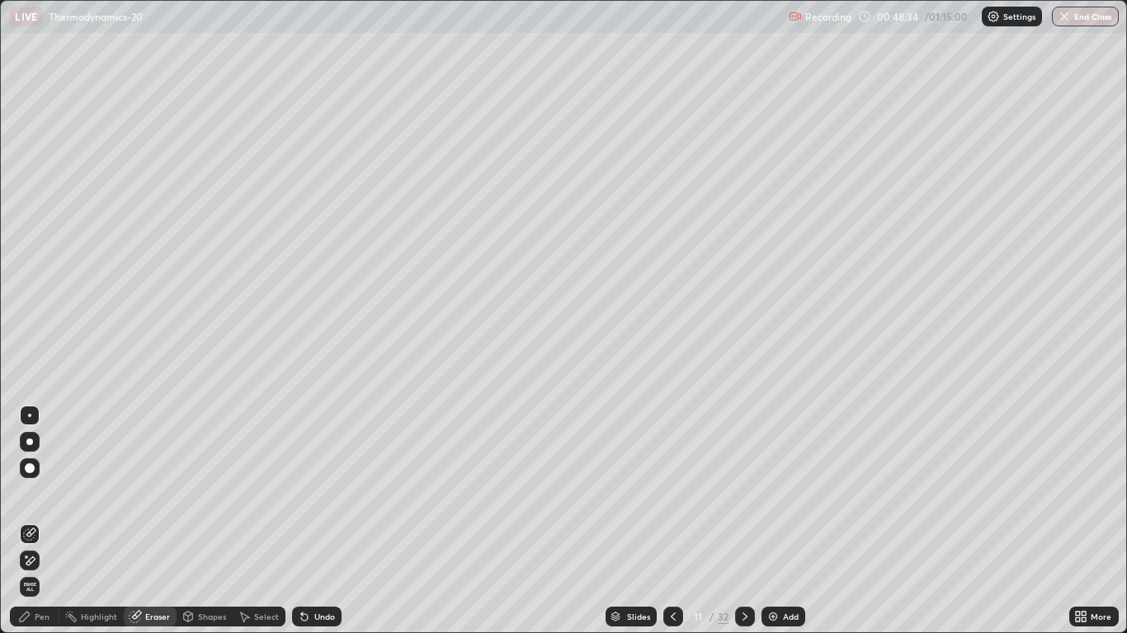
click at [46, 521] on div "Pen" at bounding box center [42, 617] width 15 height 8
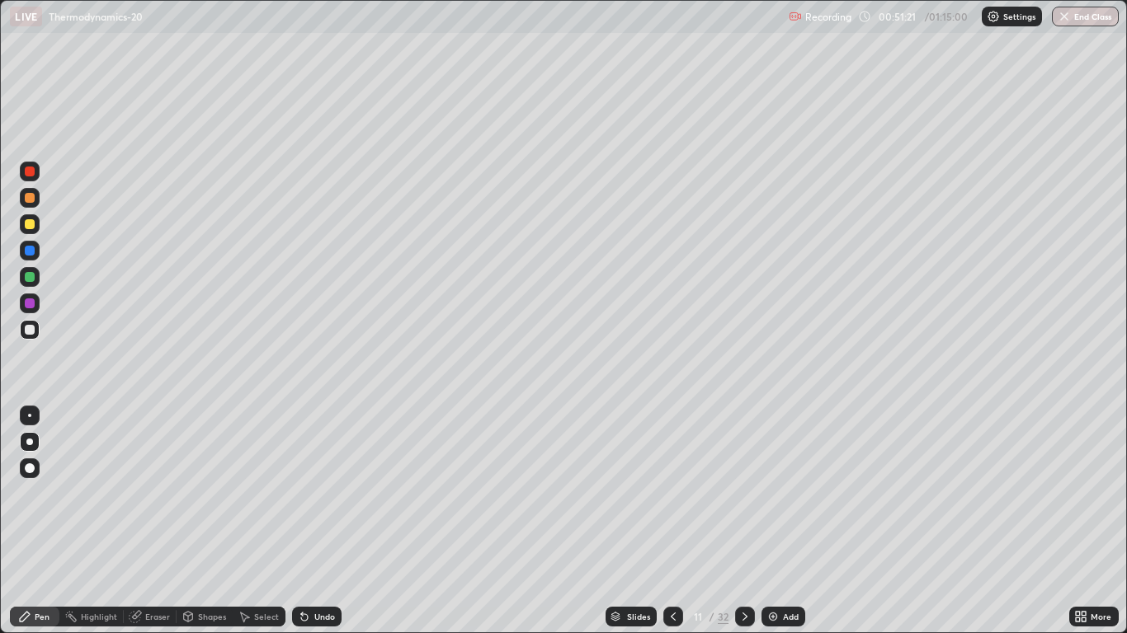
click at [743, 521] on icon at bounding box center [744, 616] width 13 height 13
click at [31, 225] on div at bounding box center [30, 224] width 10 height 10
click at [158, 521] on div "Eraser" at bounding box center [150, 617] width 53 height 20
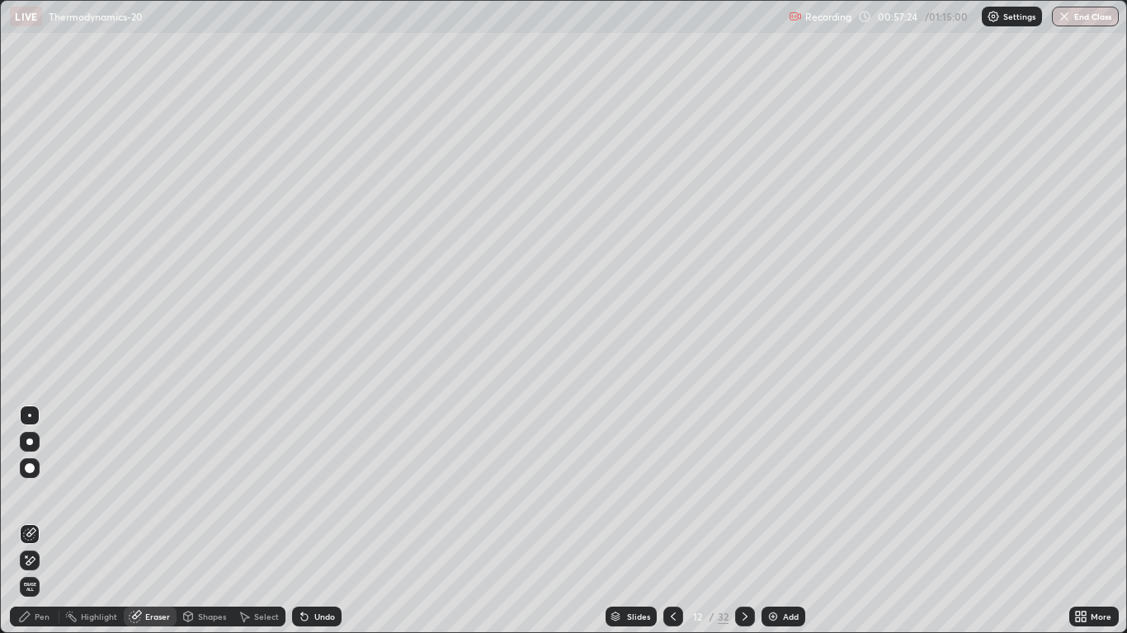
click at [49, 521] on div "Pen" at bounding box center [34, 617] width 49 height 20
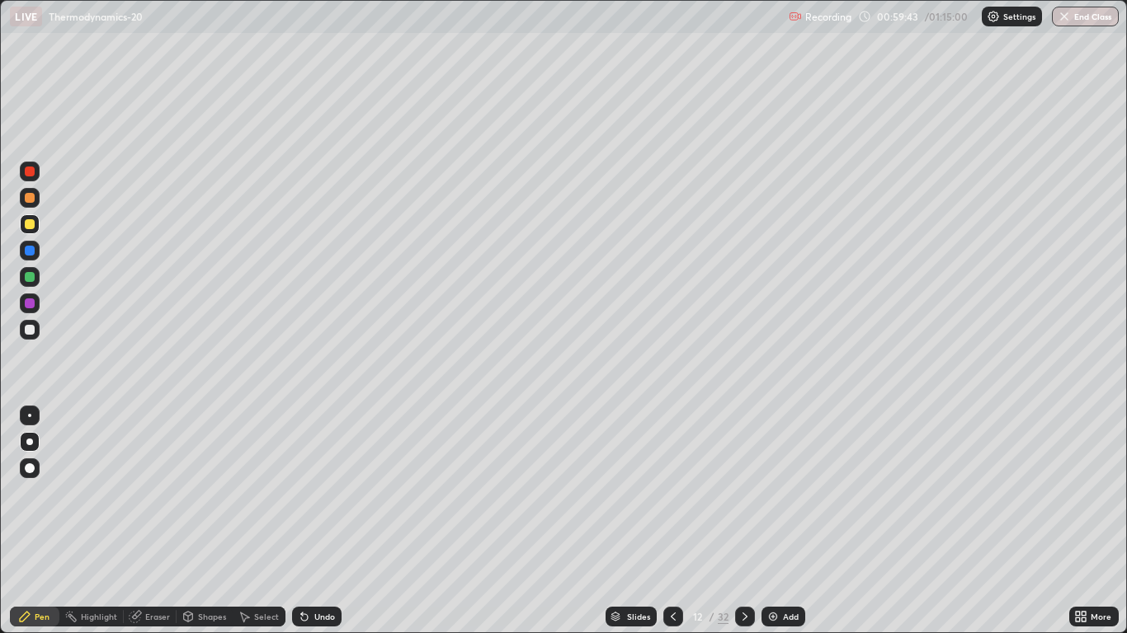
click at [153, 521] on div "Eraser" at bounding box center [157, 617] width 25 height 8
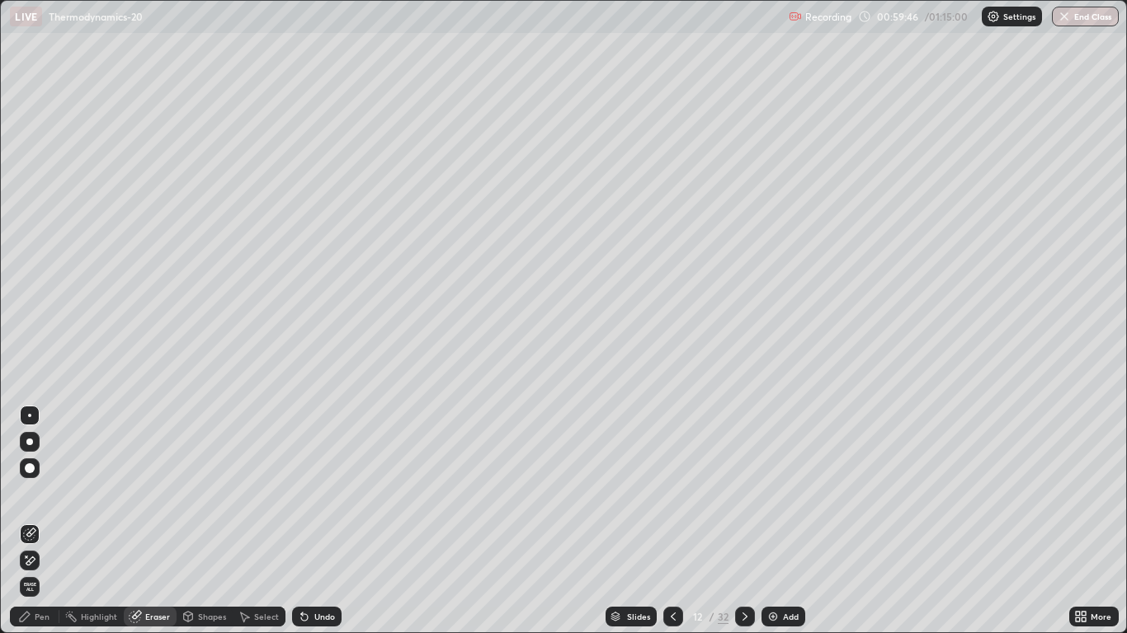
click at [45, 521] on div "Pen" at bounding box center [42, 617] width 15 height 8
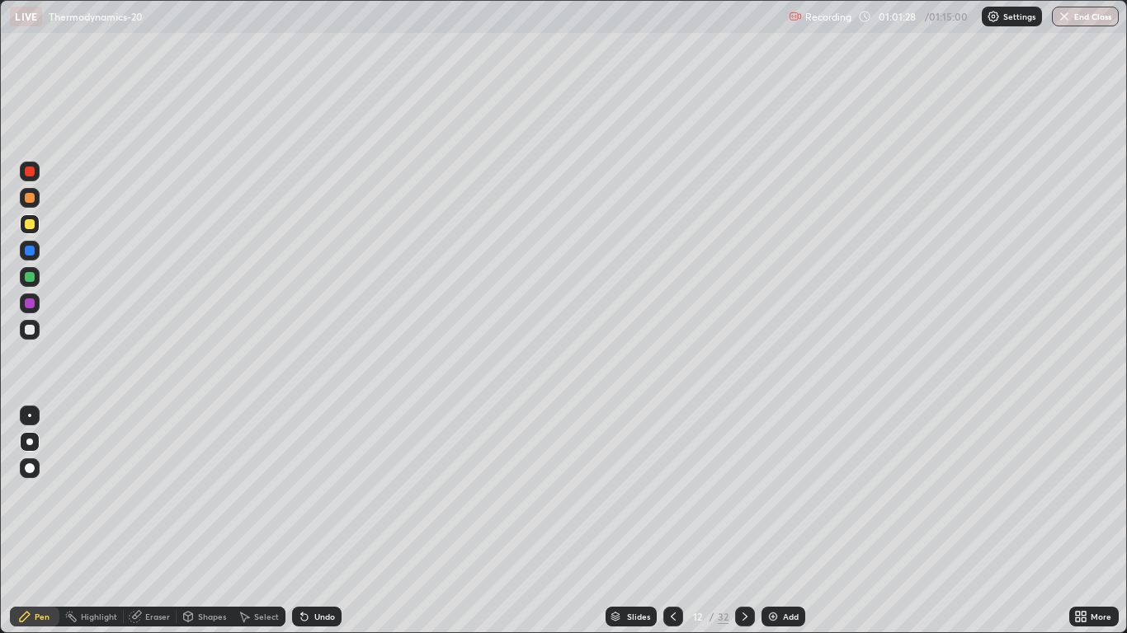
click at [162, 521] on div "Eraser" at bounding box center [157, 617] width 25 height 8
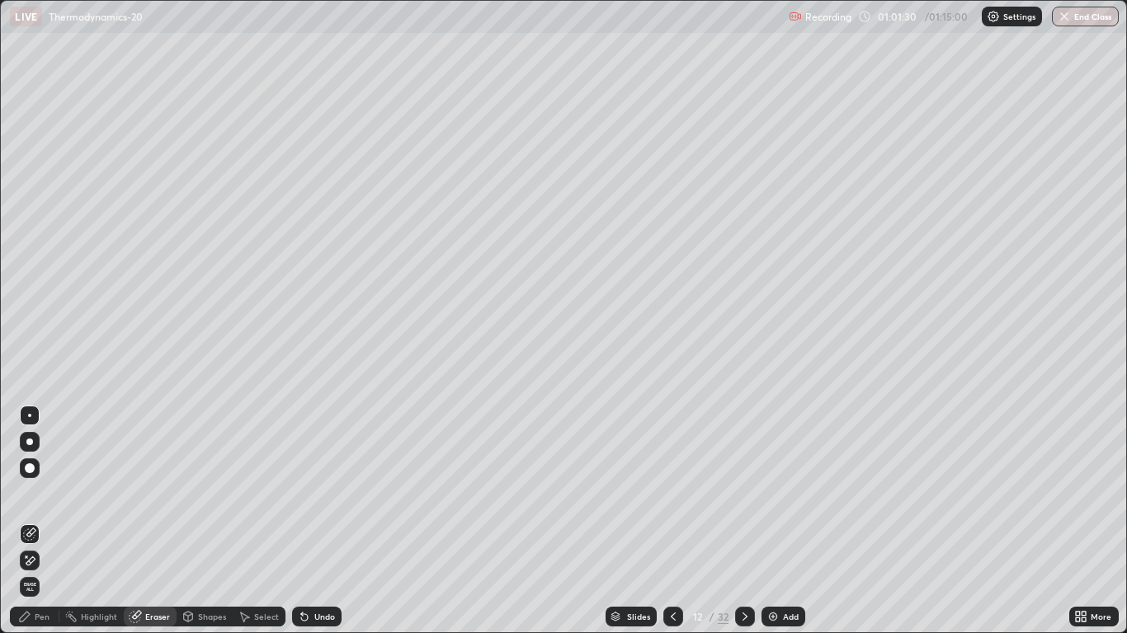
click at [43, 521] on div "Pen" at bounding box center [42, 617] width 15 height 8
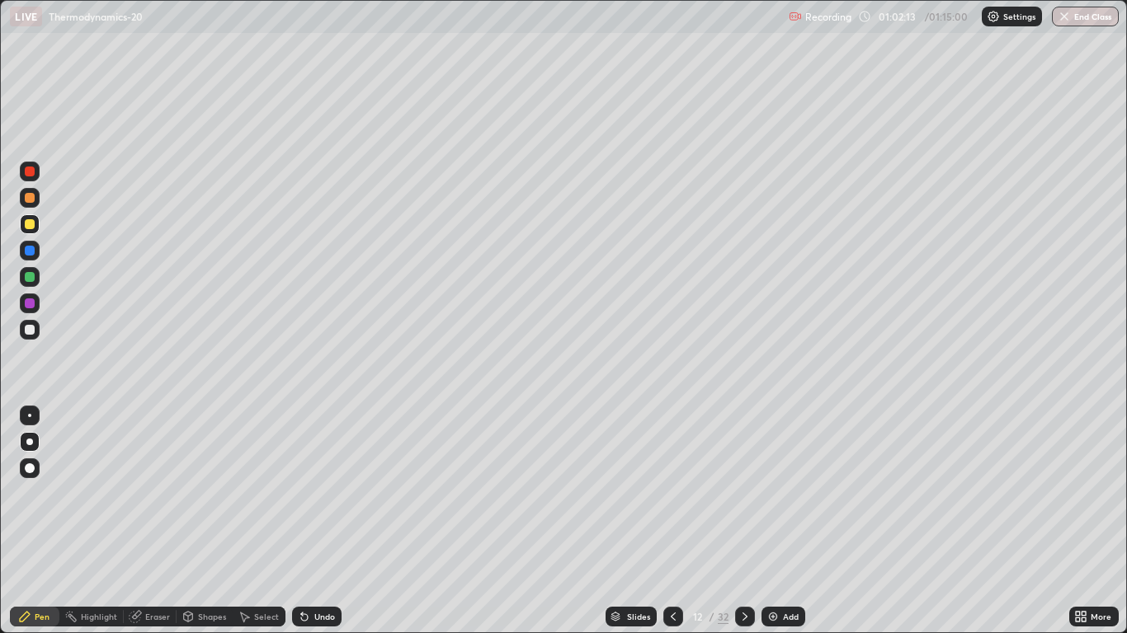
click at [745, 521] on icon at bounding box center [744, 616] width 13 height 13
click at [667, 521] on div at bounding box center [673, 617] width 20 height 20
click at [1085, 21] on button "End Class" at bounding box center [1085, 17] width 67 height 20
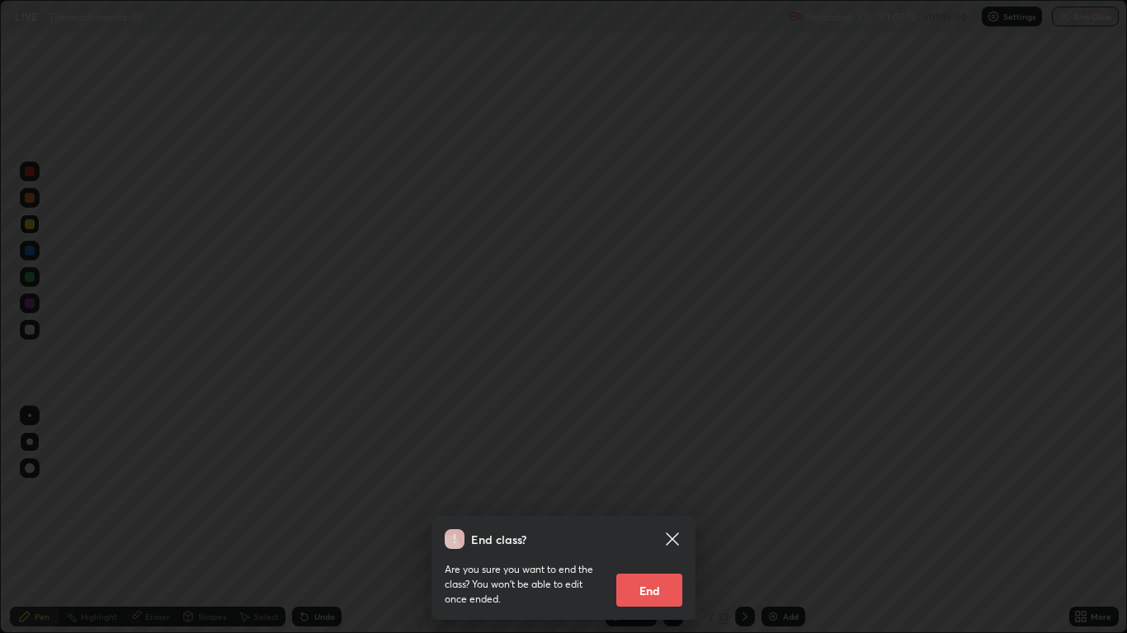
click at [662, 521] on button "End" at bounding box center [649, 590] width 66 height 33
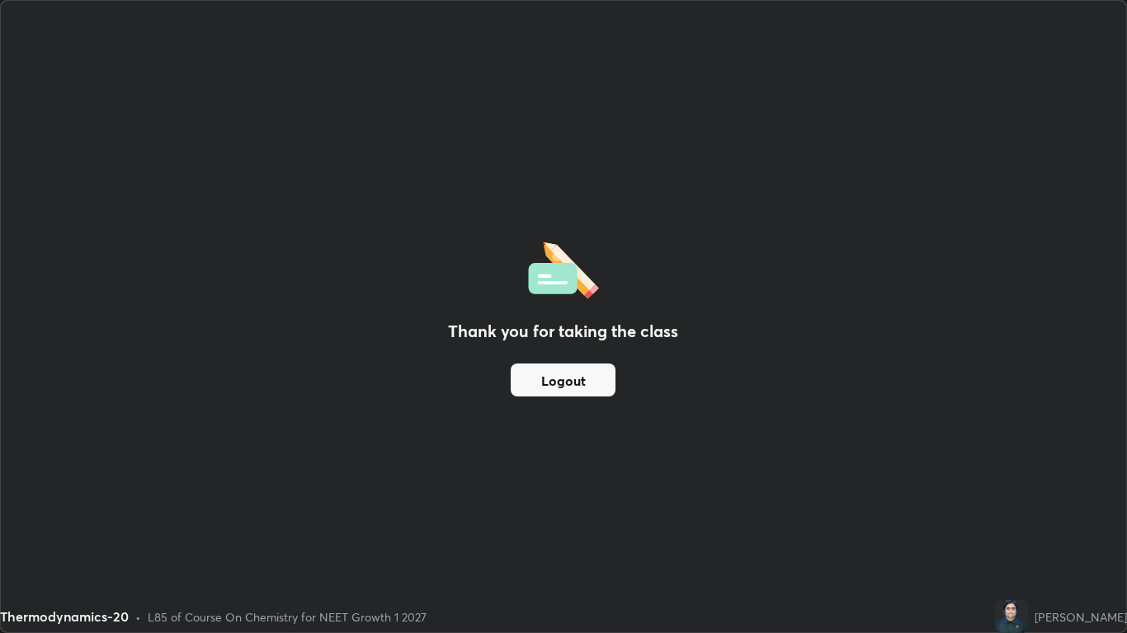
click at [589, 385] on button "Logout" at bounding box center [563, 380] width 105 height 33
